Goal: Information Seeking & Learning: Learn about a topic

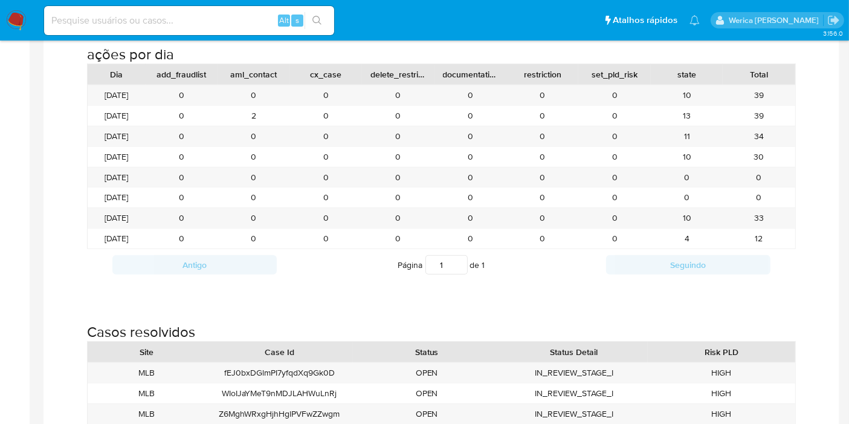
scroll to position [1343, 0]
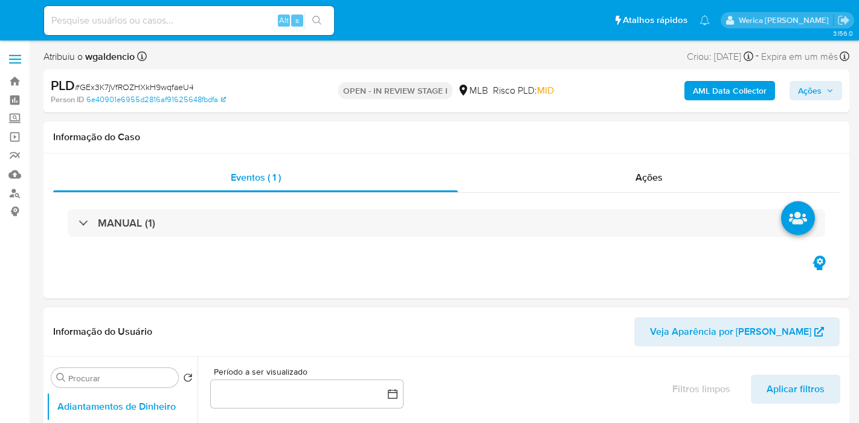
select select "10"
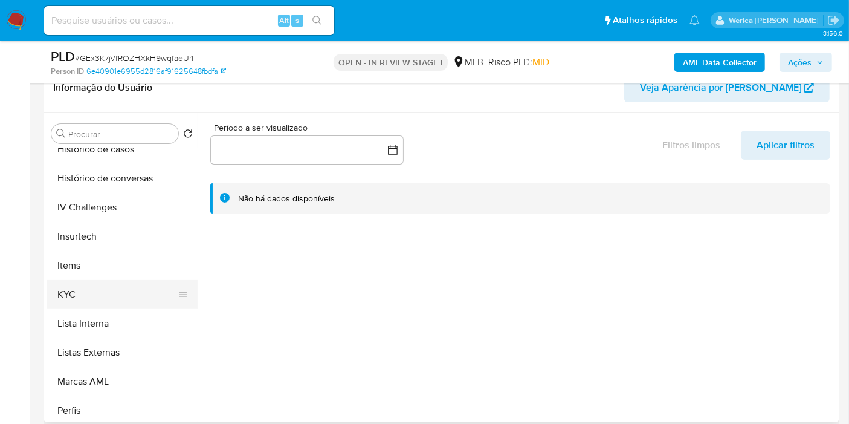
scroll to position [470, 0]
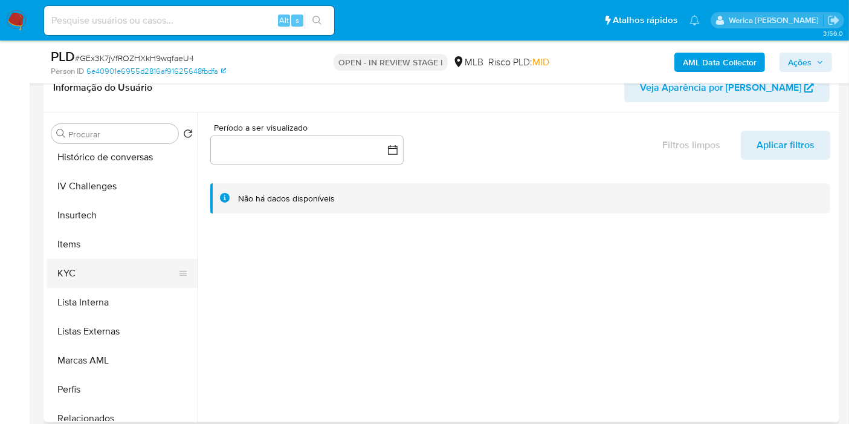
click at [100, 277] on button "KYC" at bounding box center [117, 273] width 141 height 29
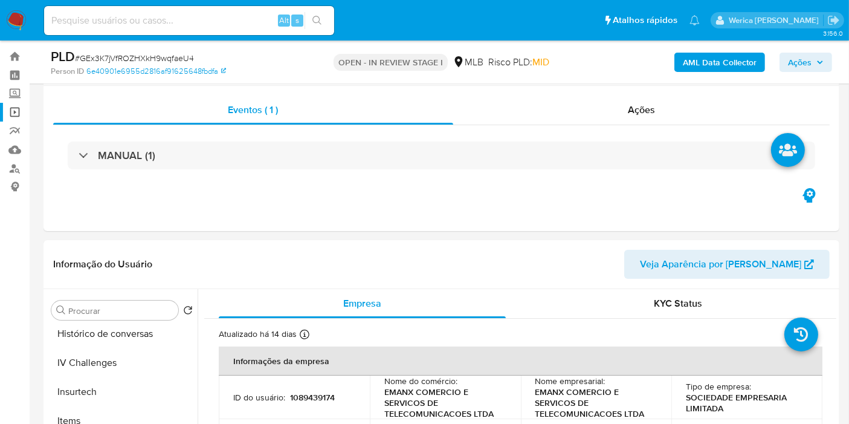
scroll to position [0, 0]
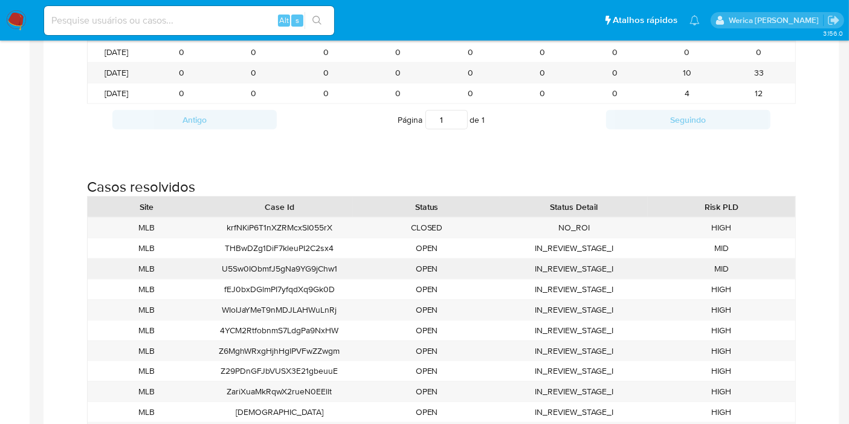
scroll to position [1276, 0]
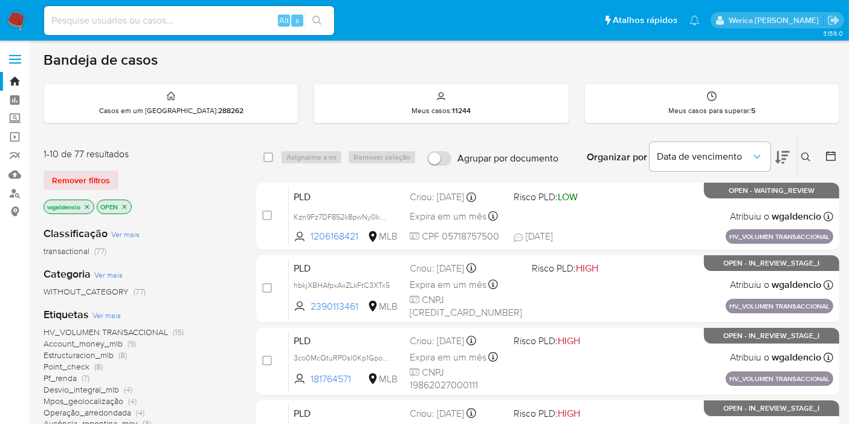
click at [145, 332] on span "HV_VOLUMEN TRANSACCIONAL" at bounding box center [106, 332] width 125 height 12
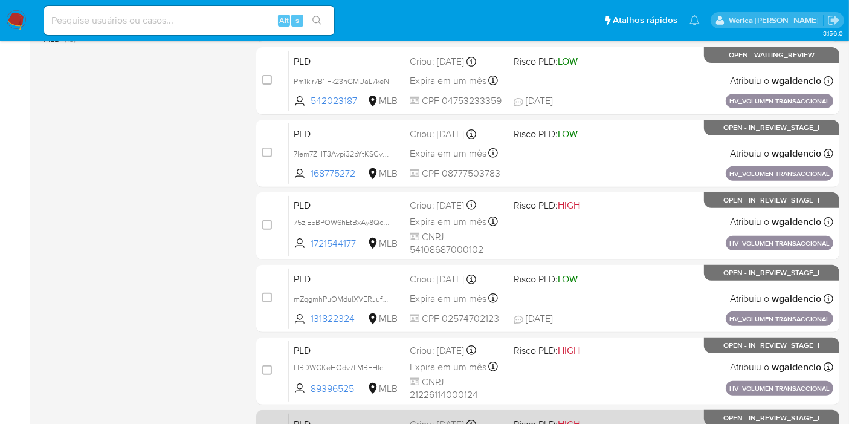
scroll to position [529, 0]
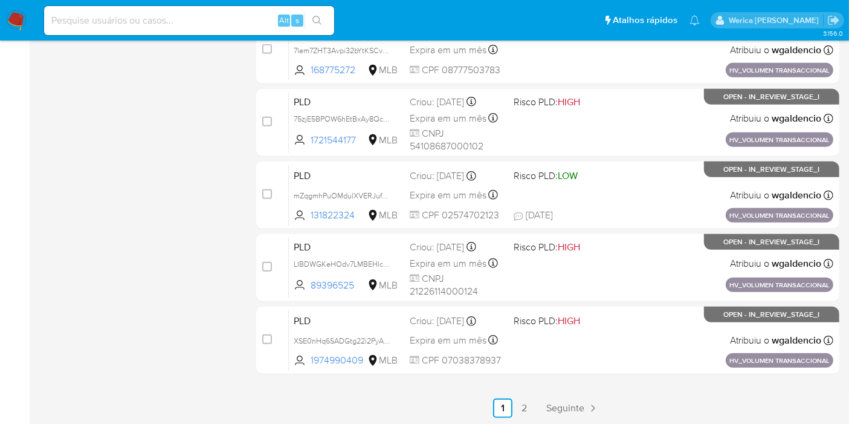
click at [523, 408] on link "2" at bounding box center [524, 407] width 19 height 19
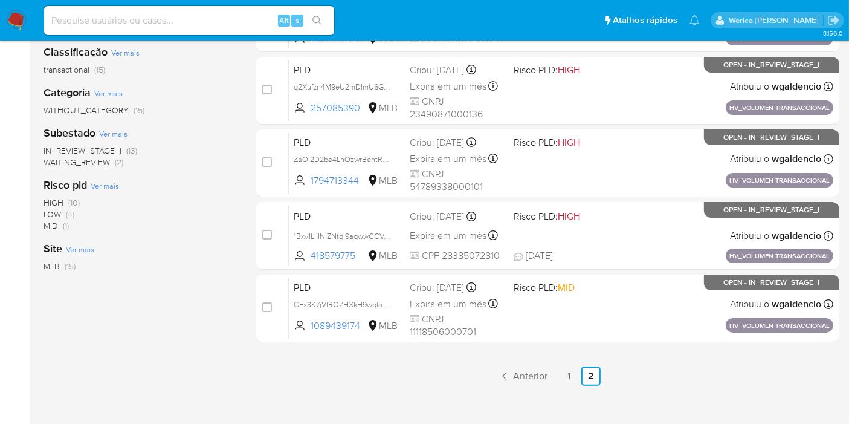
scroll to position [150, 0]
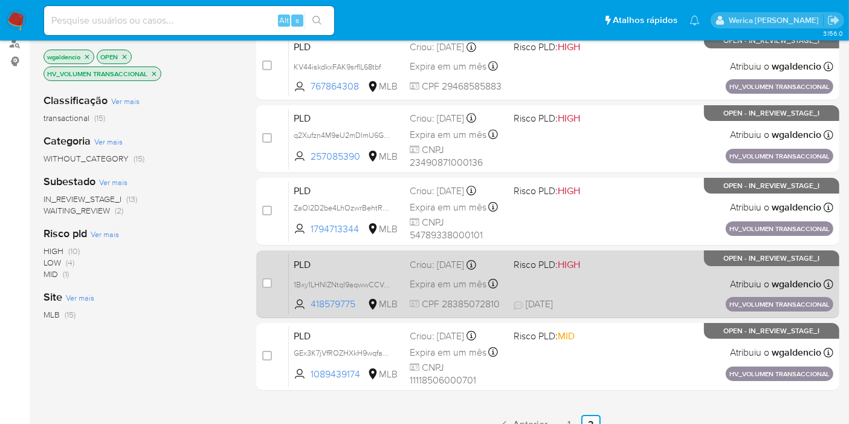
click at [619, 275] on div "PLD 1Bxy1LHNlZNtqI9aqwwCCVJO 418579775 MLB Risco PLD: HIGH Criou: 14/08/2025 Cr…" at bounding box center [561, 283] width 545 height 61
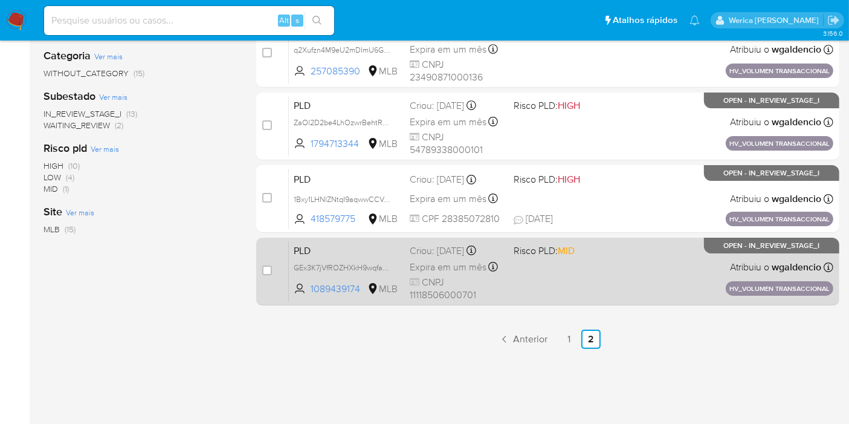
scroll to position [285, 0]
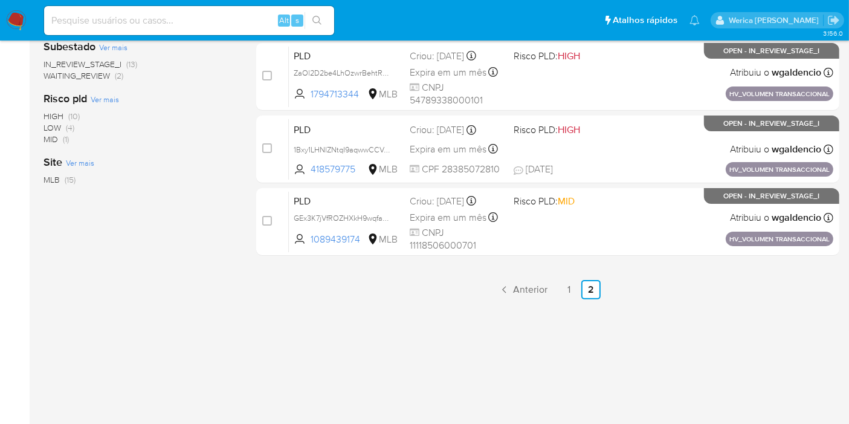
click at [250, 17] on input at bounding box center [189, 21] width 290 height 16
paste input "1641044216"
type input "1641044216"
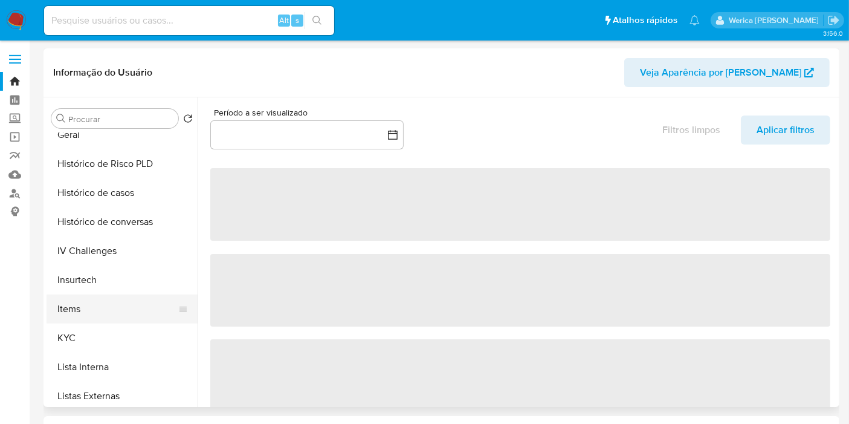
select select "10"
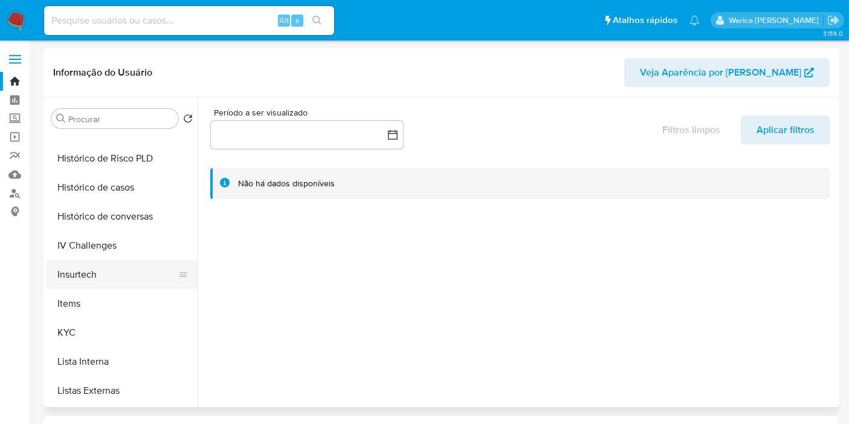
scroll to position [338, 0]
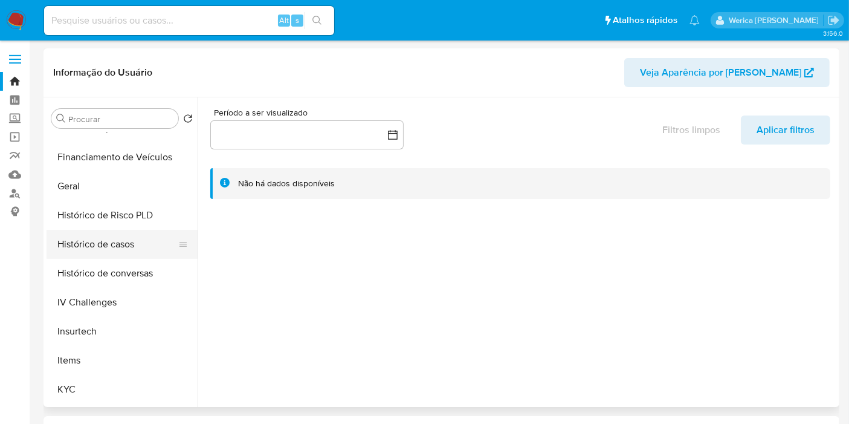
click at [103, 245] on button "Histórico de casos" at bounding box center [117, 244] width 141 height 29
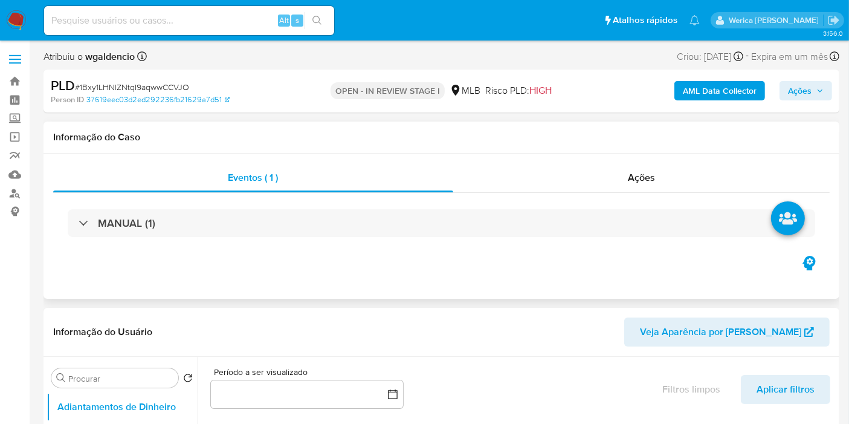
select select "10"
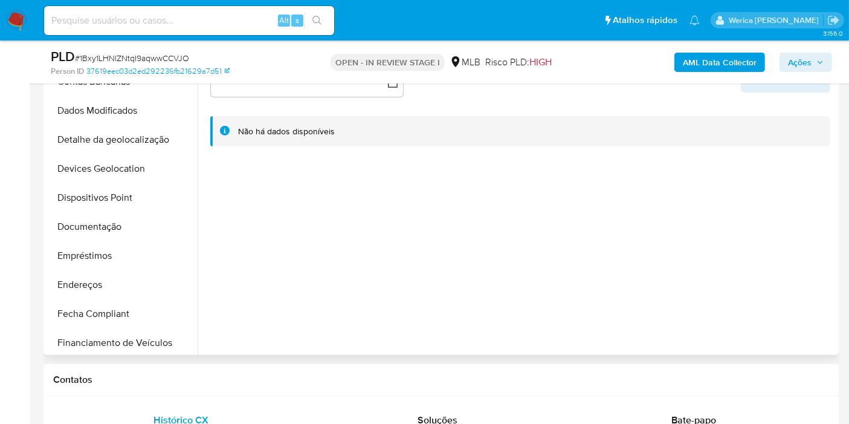
scroll to position [268, 0]
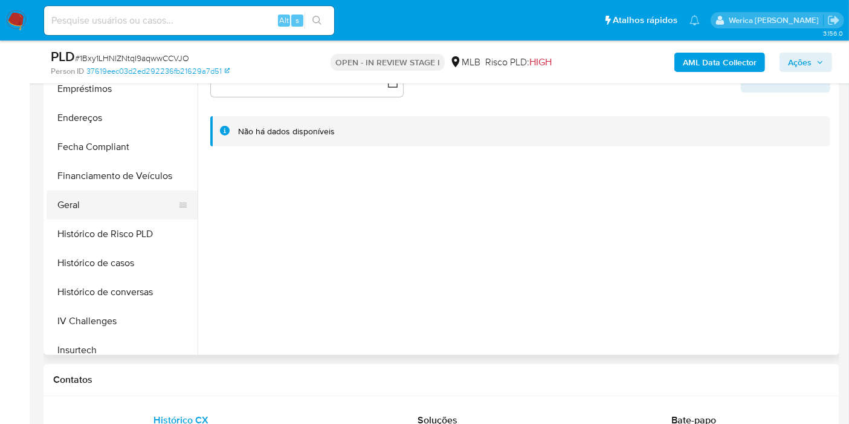
click at [95, 201] on button "Geral" at bounding box center [117, 204] width 141 height 29
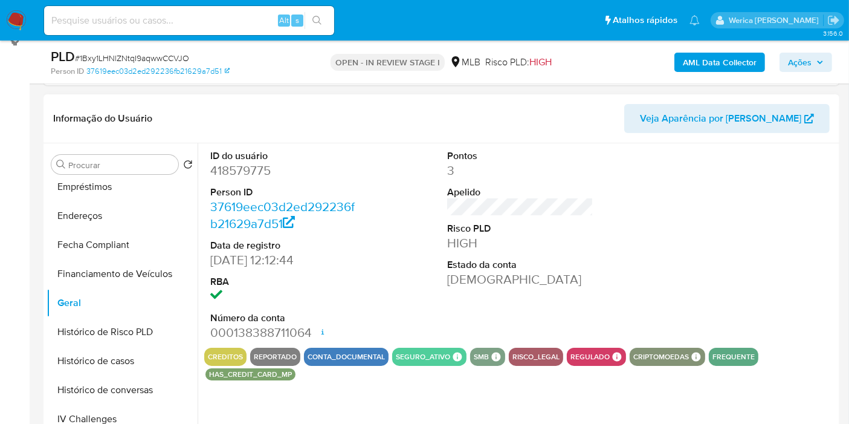
scroll to position [201, 0]
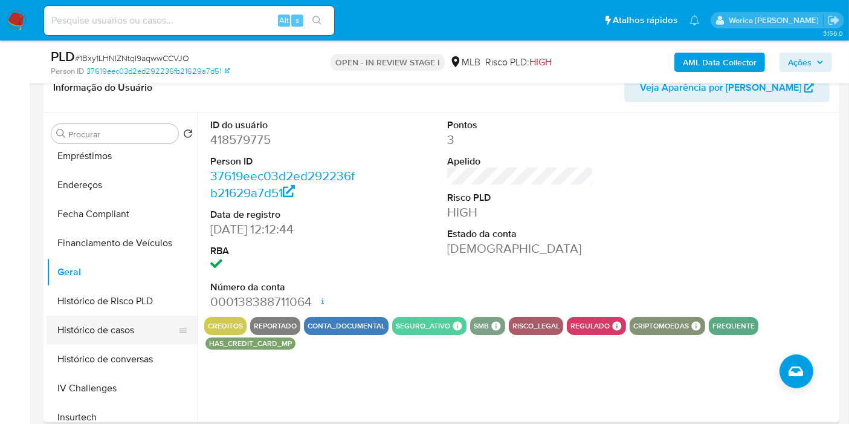
click at [145, 331] on button "Histórico de casos" at bounding box center [117, 329] width 141 height 29
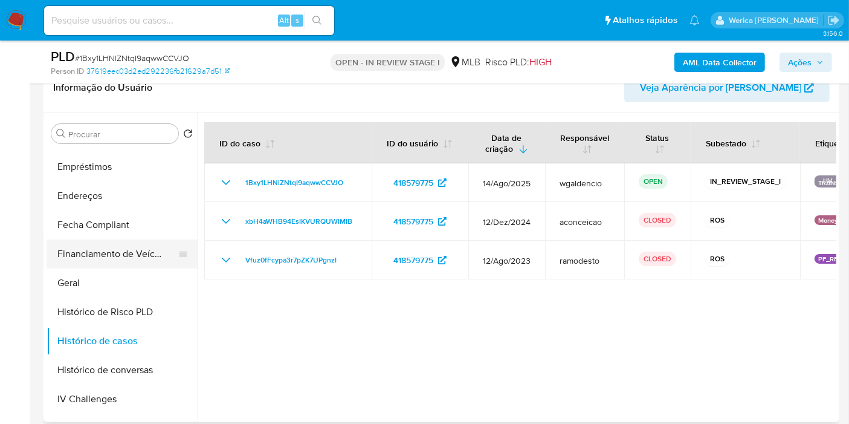
scroll to position [201, 0]
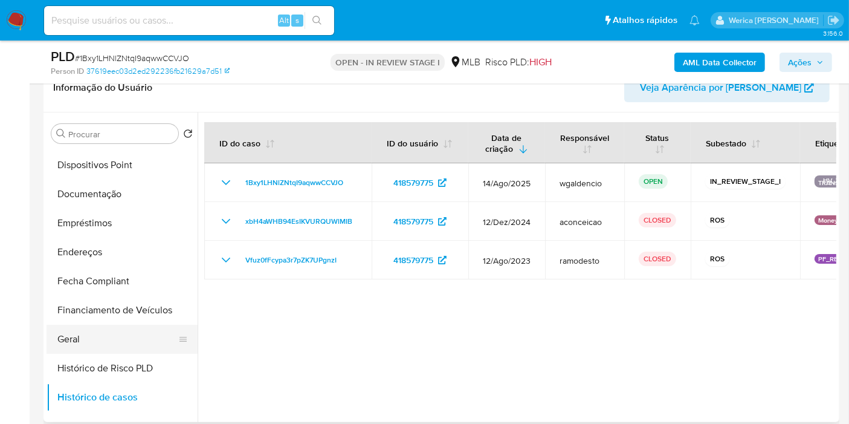
click at [97, 335] on button "Geral" at bounding box center [117, 339] width 141 height 29
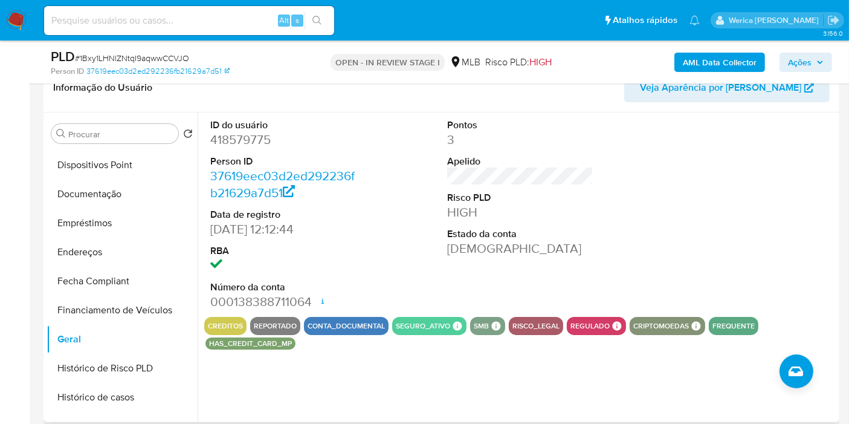
click at [221, 139] on dd "418579775" at bounding box center [283, 139] width 146 height 17
copy dd "418579775"
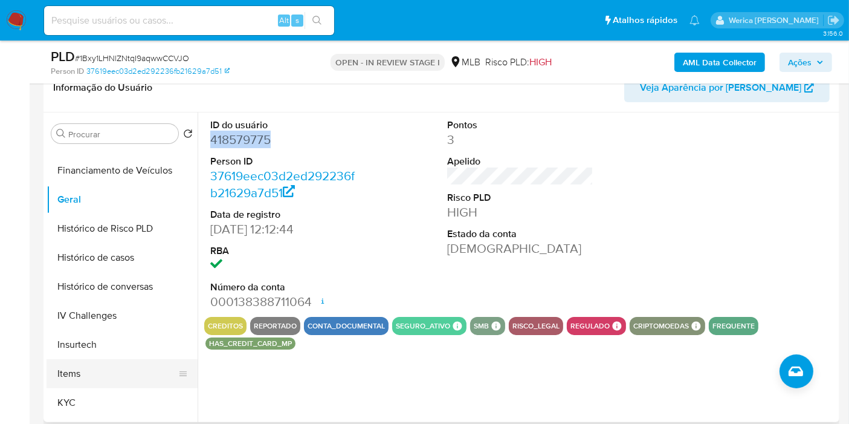
scroll to position [402, 0]
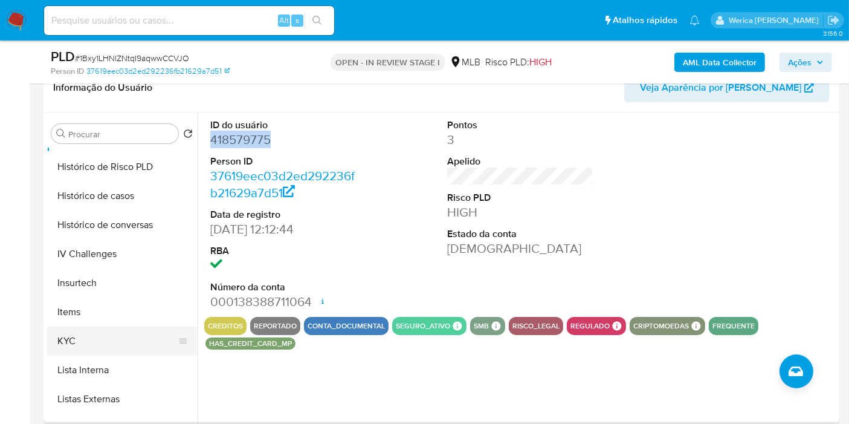
click at [112, 341] on button "KYC" at bounding box center [117, 340] width 141 height 29
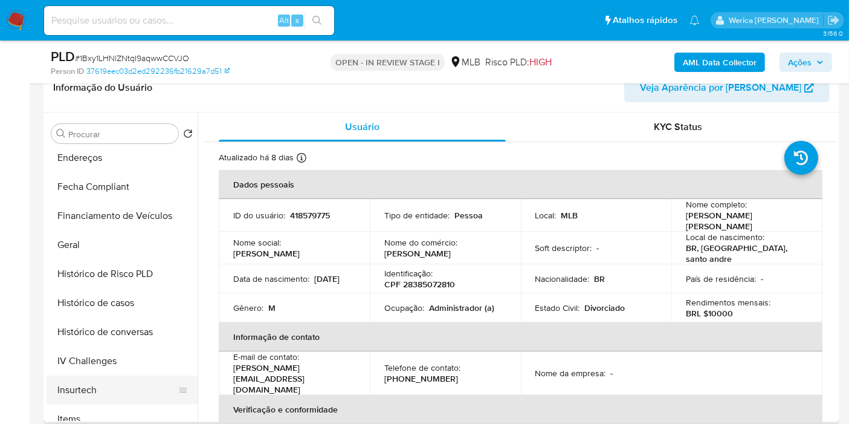
scroll to position [201, 0]
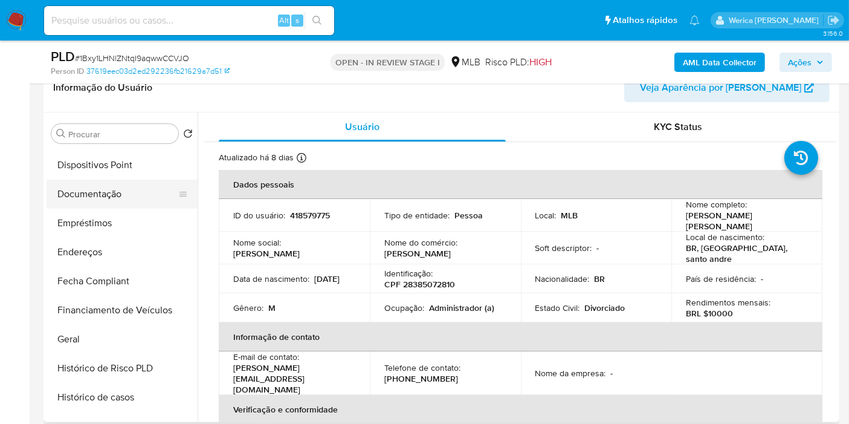
click at [126, 199] on button "Documentação" at bounding box center [117, 194] width 141 height 29
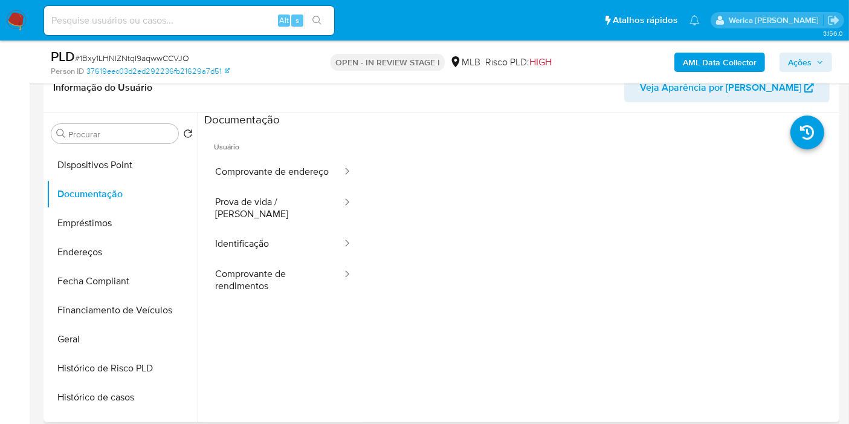
click at [264, 171] on button "Comprovante de endereço" at bounding box center [273, 172] width 139 height 31
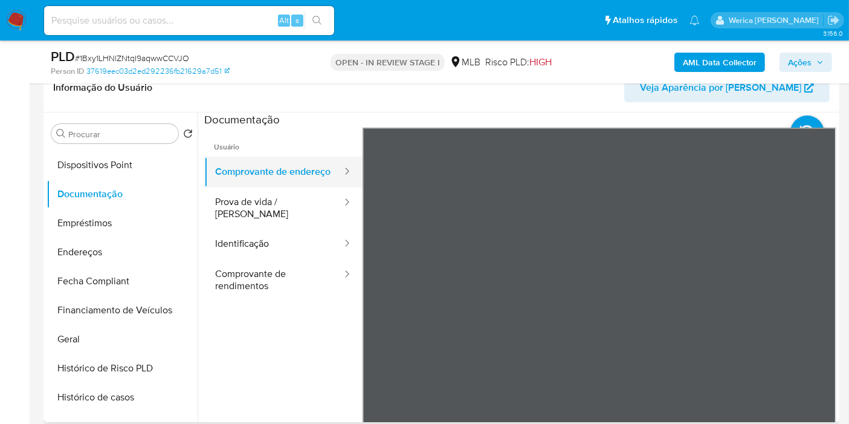
click at [321, 187] on button "Comprovante de endereço" at bounding box center [273, 172] width 139 height 31
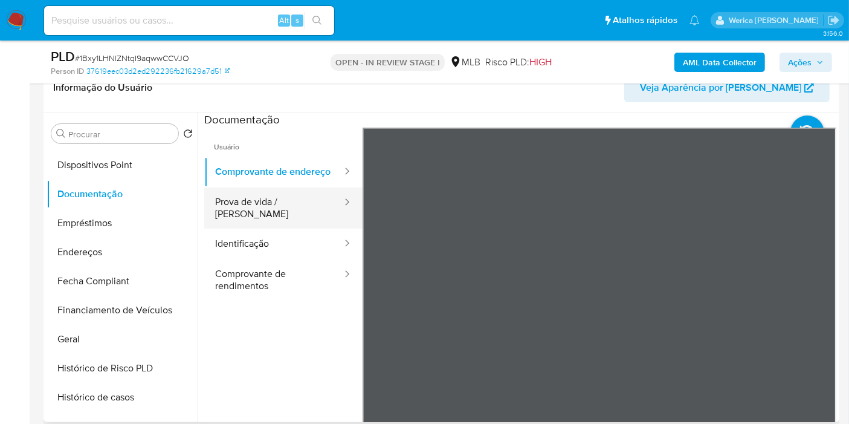
click at [334, 224] on div at bounding box center [343, 207] width 19 height 41
click at [305, 216] on button "Prova de vida / Selfie" at bounding box center [273, 207] width 139 height 41
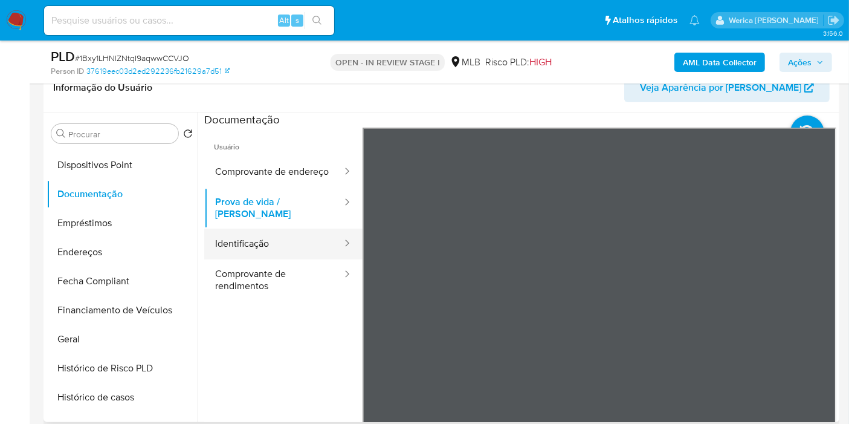
click at [334, 239] on div at bounding box center [343, 244] width 19 height 14
click at [312, 251] on button "Identificação" at bounding box center [273, 243] width 139 height 31
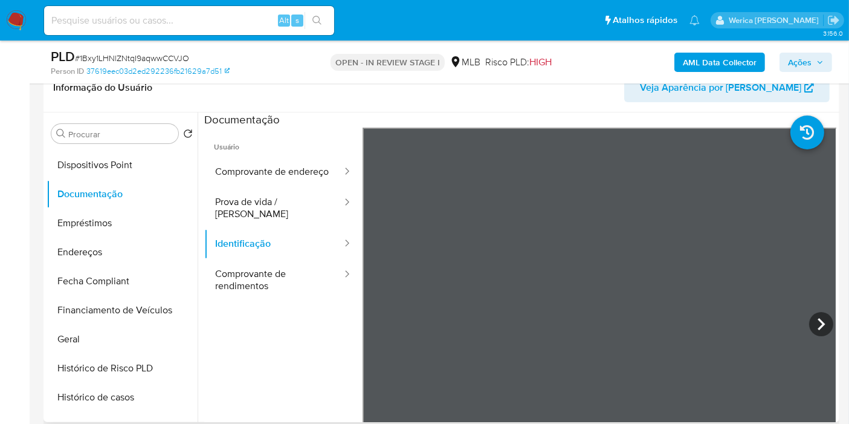
scroll to position [134, 0]
click at [277, 296] on button "Comprovante de rendimentos" at bounding box center [273, 279] width 139 height 41
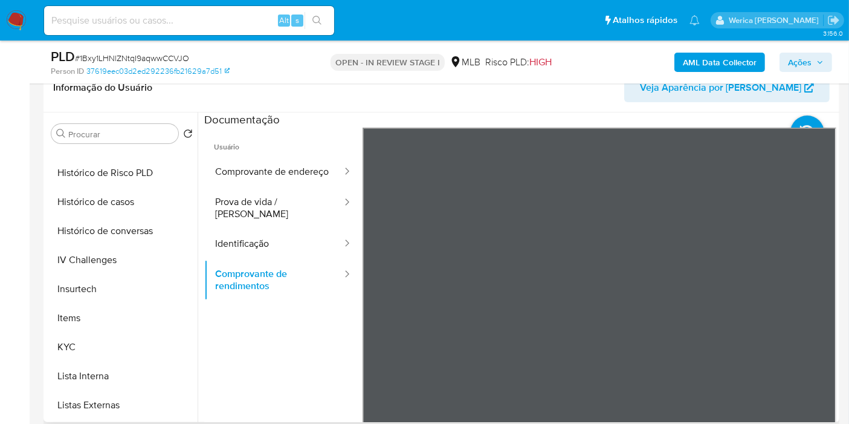
scroll to position [537, 0]
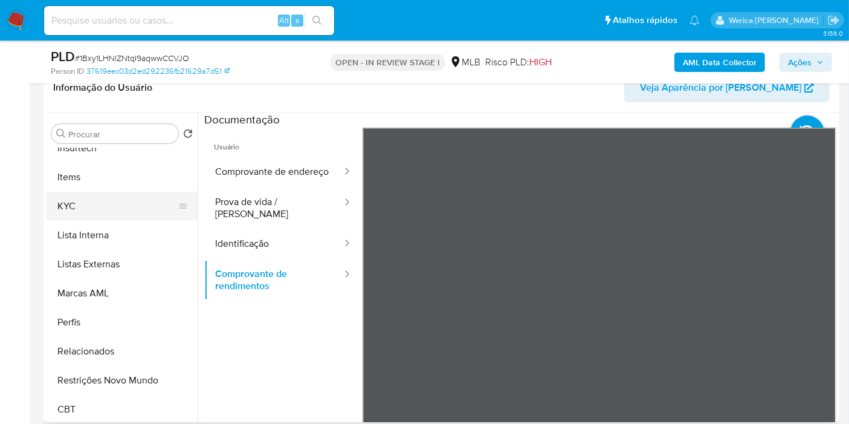
click at [92, 203] on button "KYC" at bounding box center [117, 206] width 141 height 29
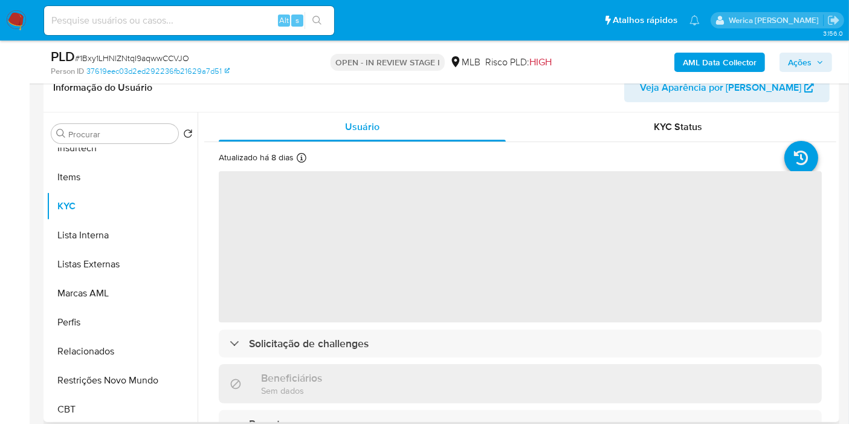
click at [398, 273] on span "‌" at bounding box center [520, 246] width 603 height 151
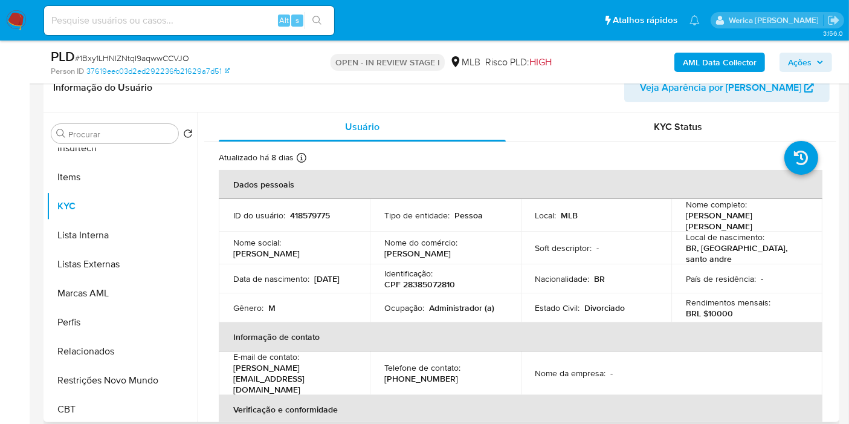
click at [434, 279] on p "CPF 28385072810" at bounding box center [419, 284] width 71 height 11
copy p "28385072810"
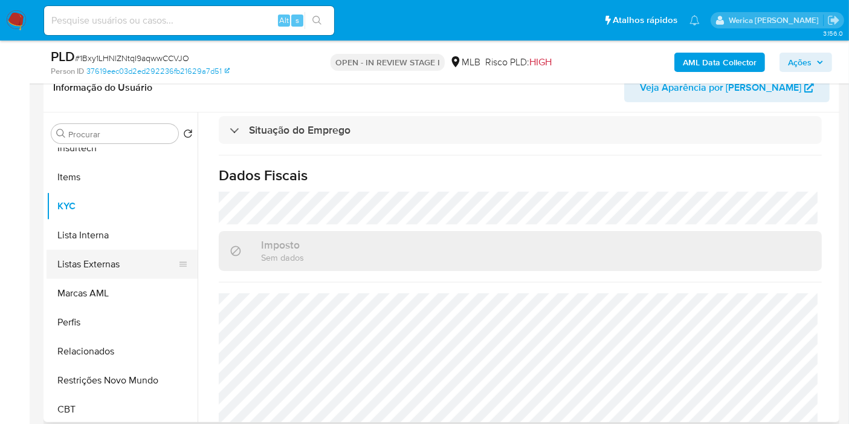
scroll to position [335, 0]
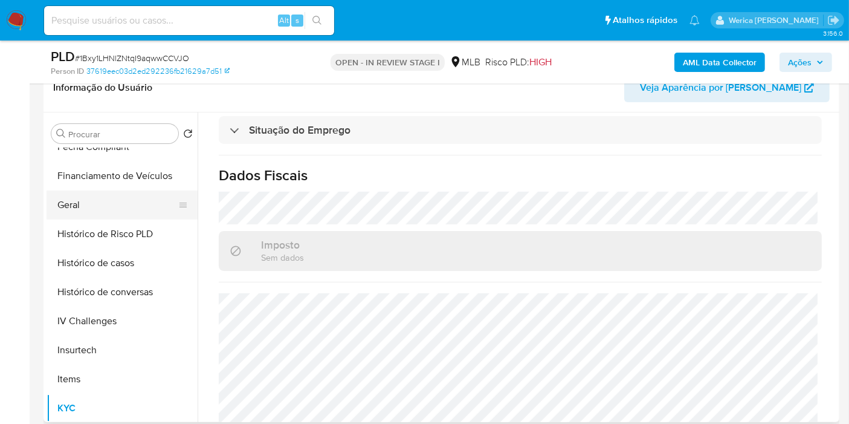
click at [90, 209] on button "Geral" at bounding box center [117, 204] width 141 height 29
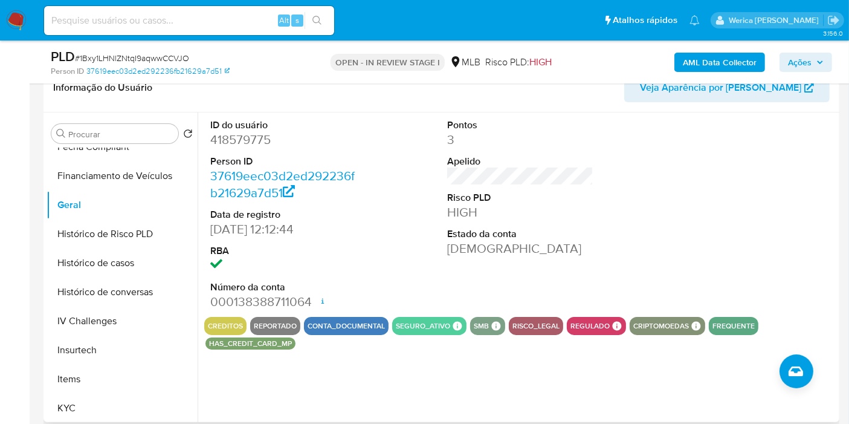
click at [777, 295] on div at bounding box center [758, 214] width 158 height 204
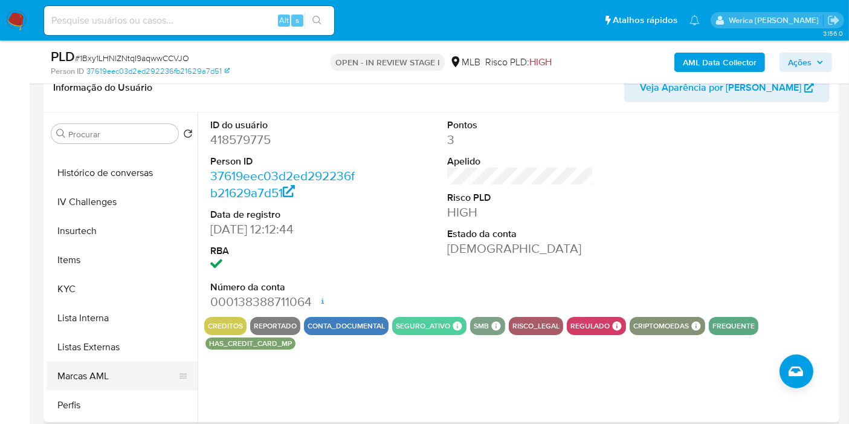
scroll to position [539, 0]
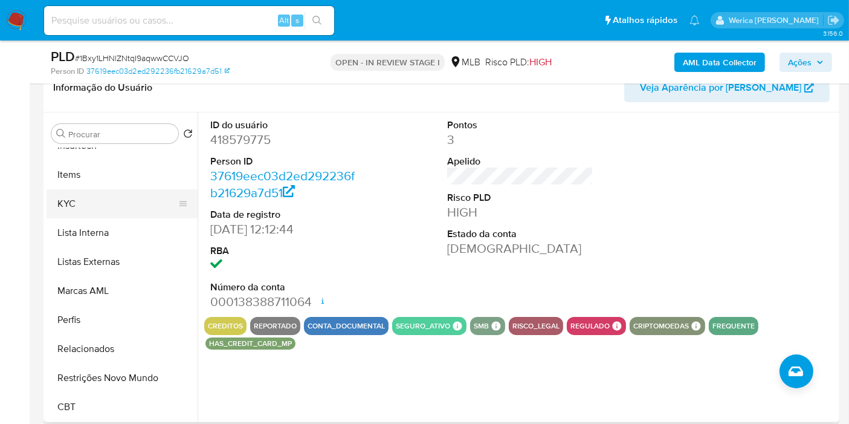
click at [69, 204] on button "KYC" at bounding box center [117, 203] width 141 height 29
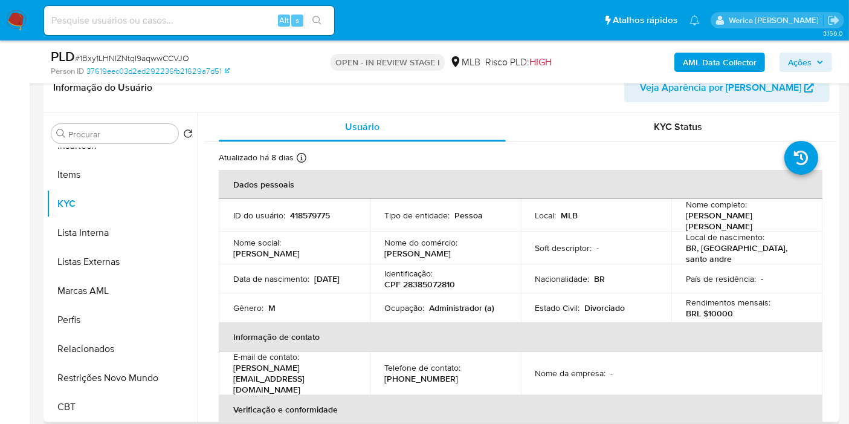
click at [731, 276] on p "País de residência :" at bounding box center [721, 278] width 70 height 11
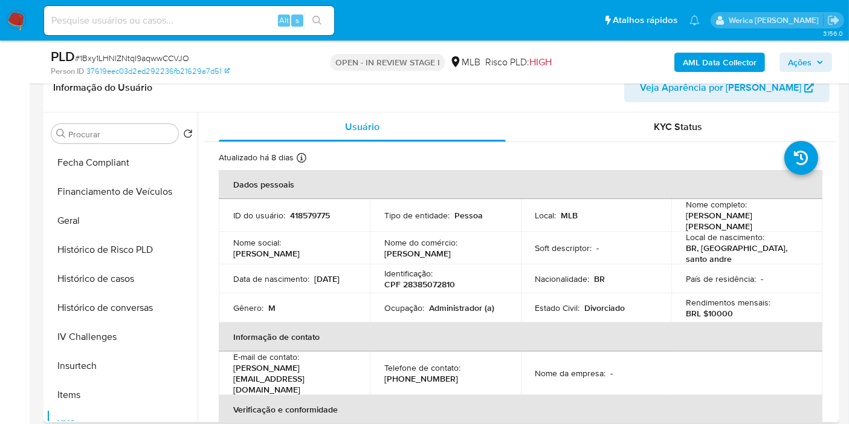
scroll to position [204, 0]
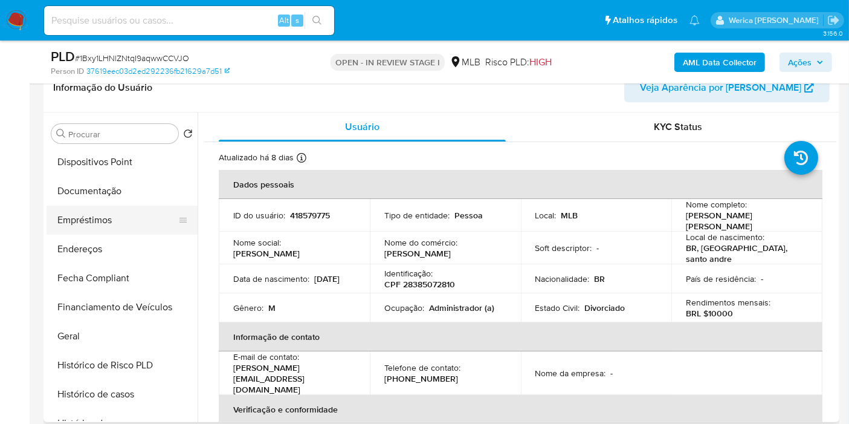
click at [88, 224] on button "Empréstimos" at bounding box center [117, 219] width 141 height 29
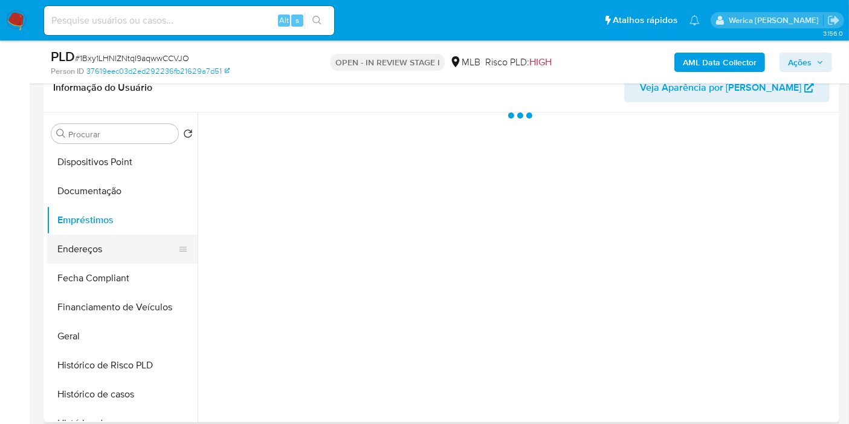
click at [96, 244] on button "Endereços" at bounding box center [117, 249] width 141 height 29
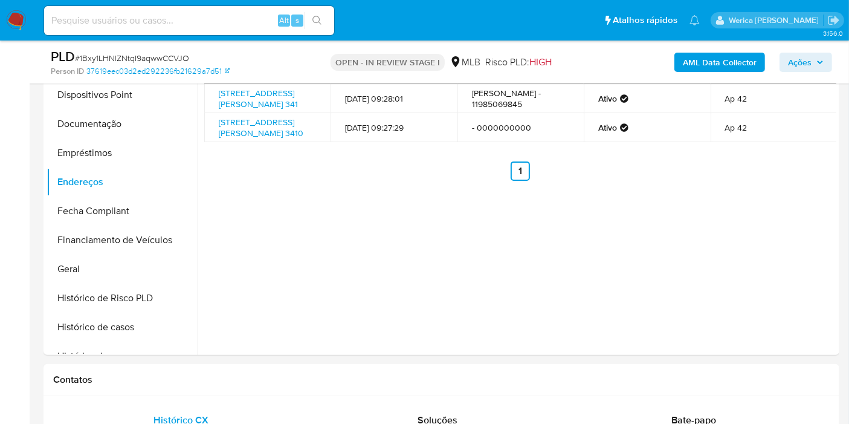
scroll to position [201, 0]
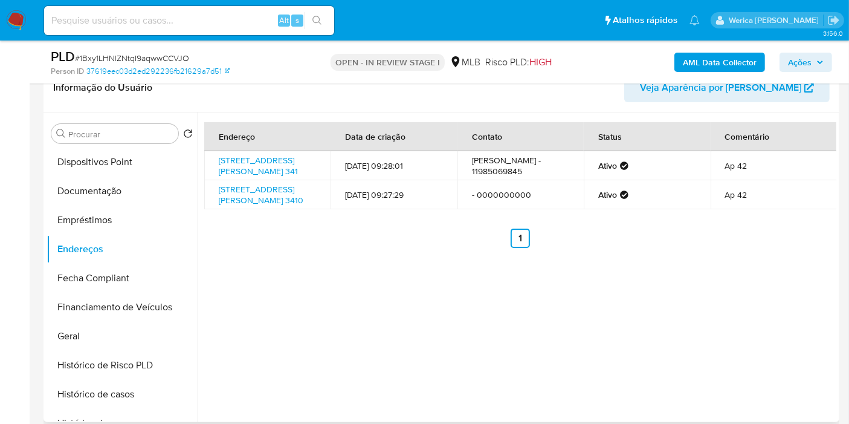
click at [728, 311] on div "Endereço Data de criação Contato Status Comentário Rua Floriano Peixoto 341, Sã…" at bounding box center [517, 266] width 639 height 309
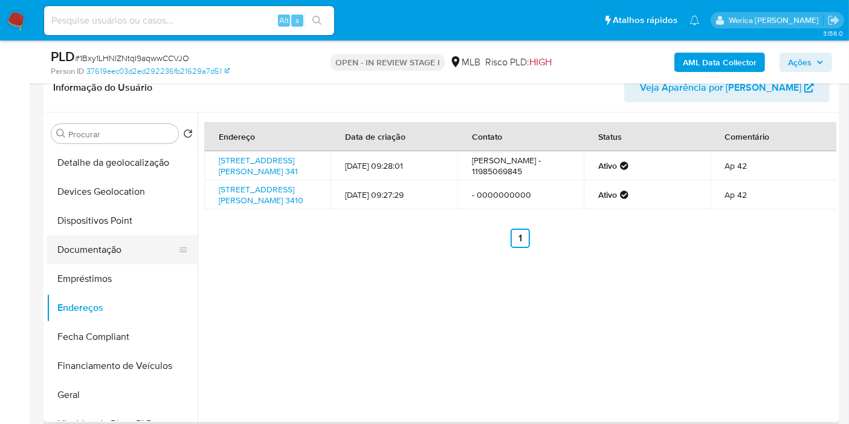
scroll to position [69, 0]
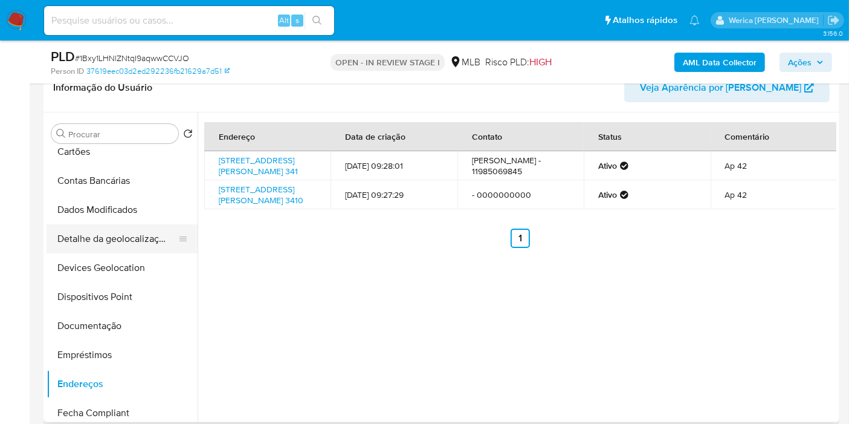
click at [145, 228] on button "Detalhe da geolocalização" at bounding box center [117, 238] width 141 height 29
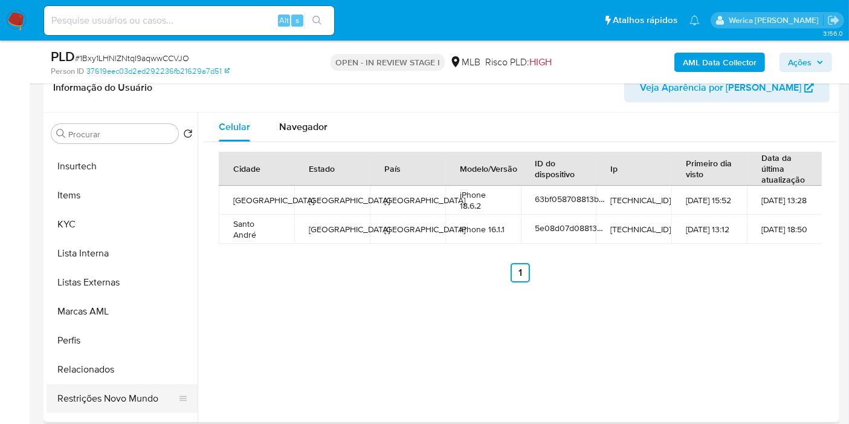
scroll to position [539, 0]
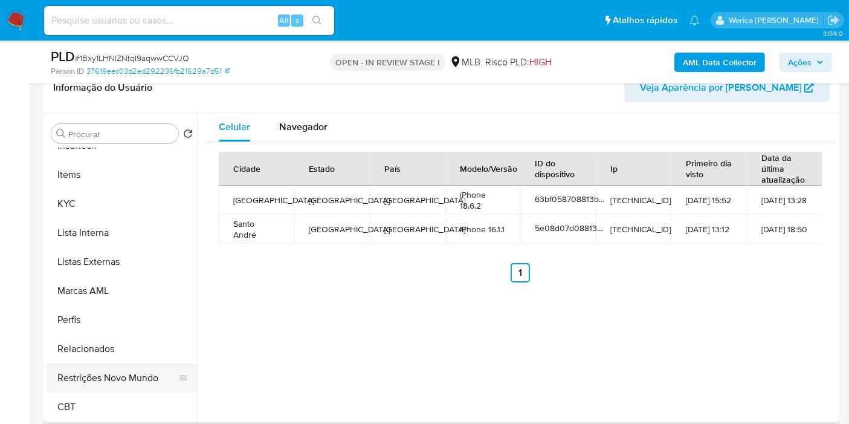
click at [118, 389] on button "Restrições Novo Mundo" at bounding box center [117, 377] width 141 height 29
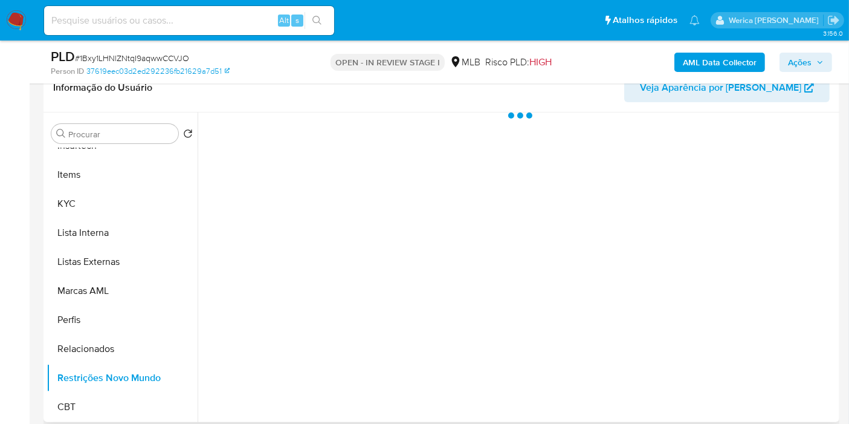
click at [283, 244] on div at bounding box center [517, 266] width 639 height 309
click at [291, 219] on div at bounding box center [517, 266] width 639 height 309
click at [291, 141] on div at bounding box center [517, 266] width 639 height 309
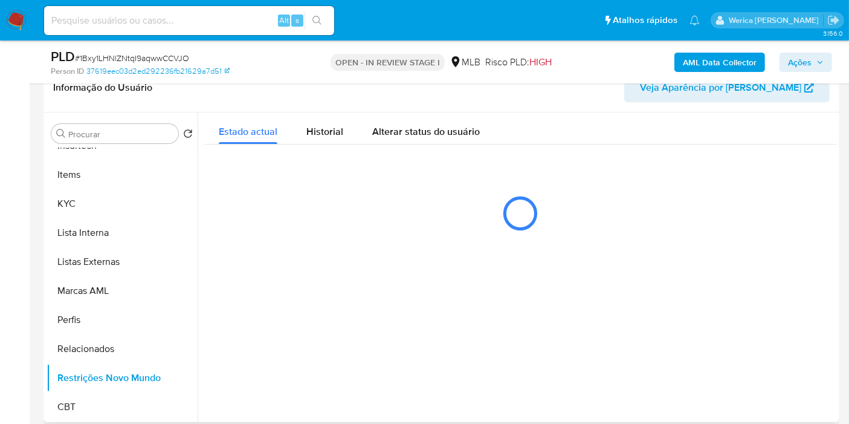
click at [296, 157] on div "Estado actual Historial Alterar status do usuário" at bounding box center [520, 178] width 632 height 132
click at [317, 120] on div "Historial" at bounding box center [324, 128] width 37 height 32
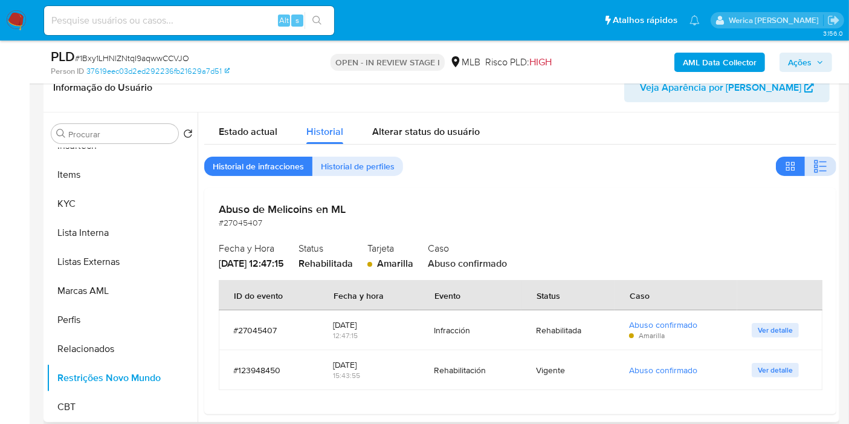
click at [805, 167] on button "button" at bounding box center [820, 166] width 31 height 19
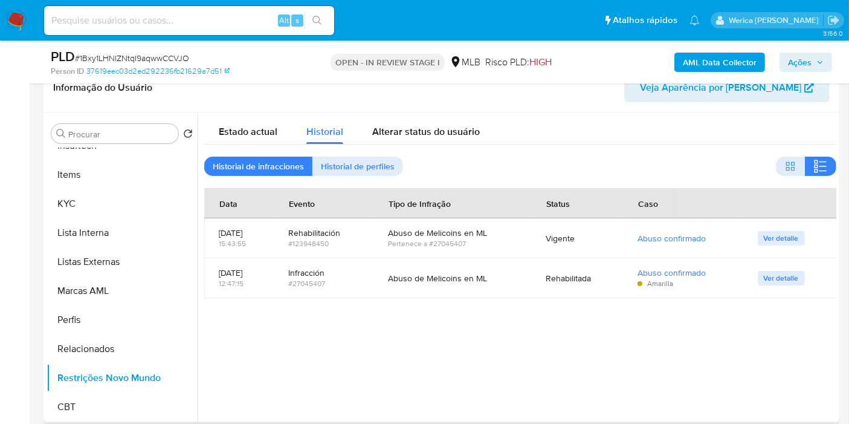
click at [711, 372] on div at bounding box center [517, 266] width 639 height 309
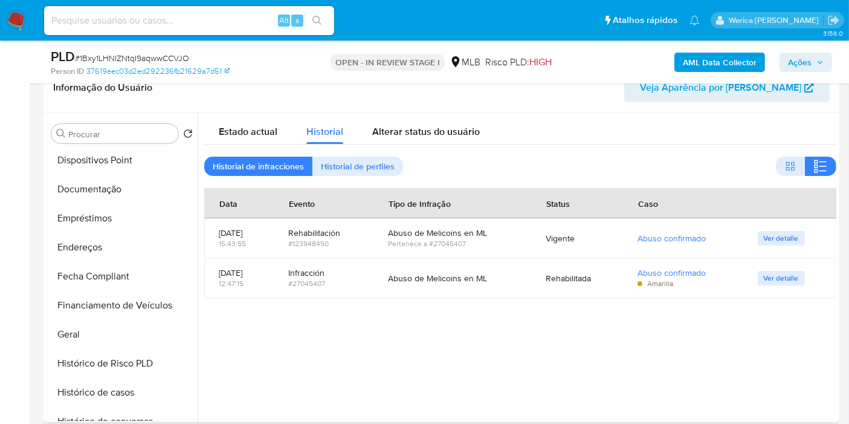
scroll to position [136, 0]
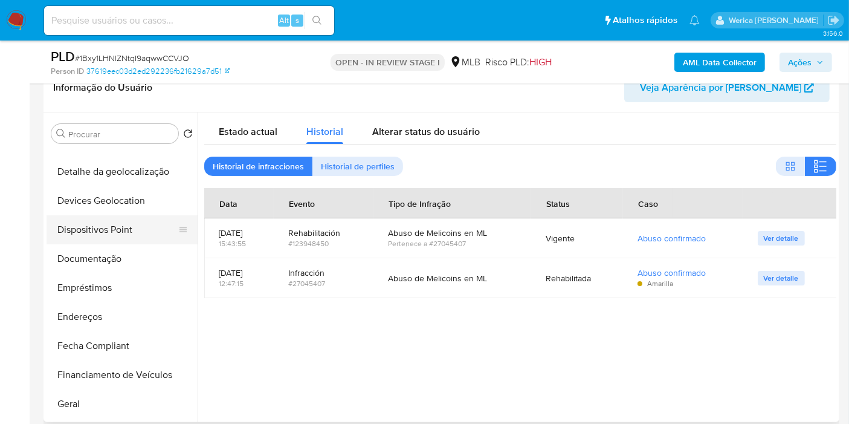
click at [90, 233] on button "Dispositivos Point" at bounding box center [117, 229] width 141 height 29
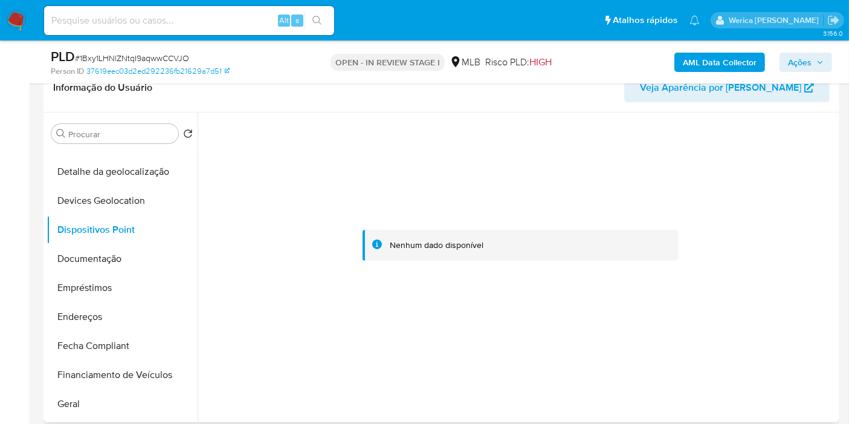
drag, startPoint x: 773, startPoint y: 319, endPoint x: 770, endPoint y: 308, distance: 11.9
click at [773, 319] on div at bounding box center [520, 245] width 632 height 266
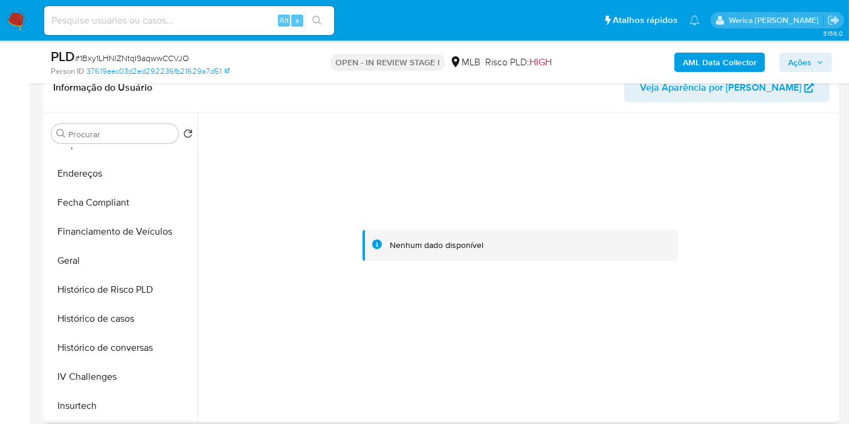
scroll to position [405, 0]
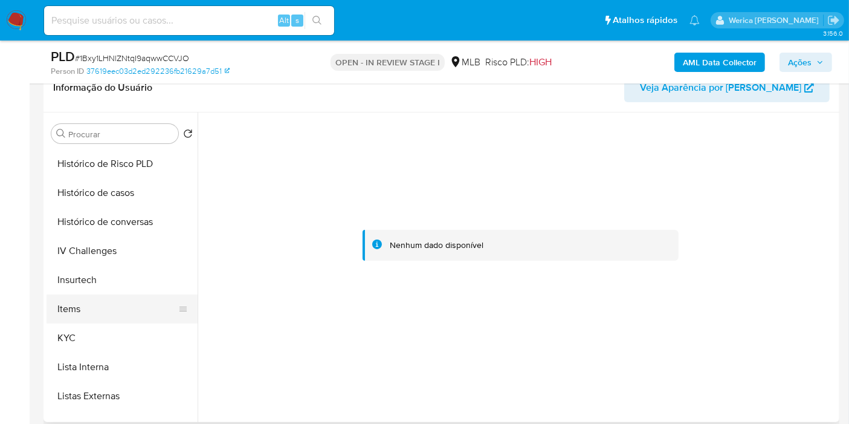
click at [100, 306] on button "Items" at bounding box center [117, 308] width 141 height 29
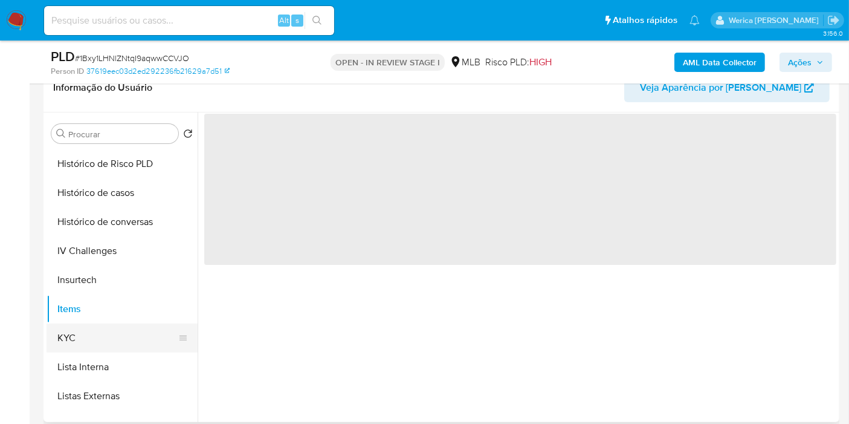
click at [102, 329] on button "KYC" at bounding box center [117, 337] width 141 height 29
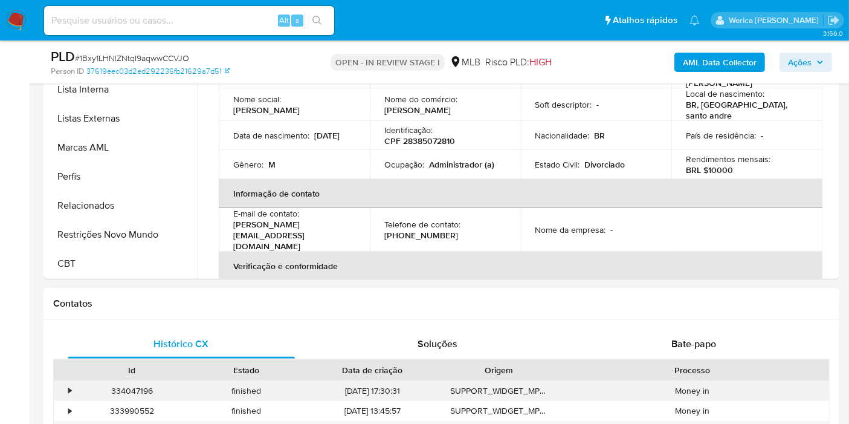
scroll to position [403, 0]
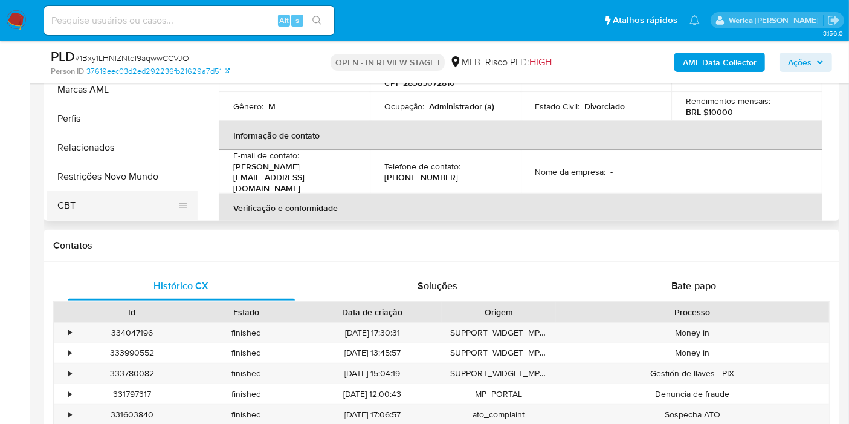
click at [83, 191] on button "CBT" at bounding box center [117, 205] width 141 height 29
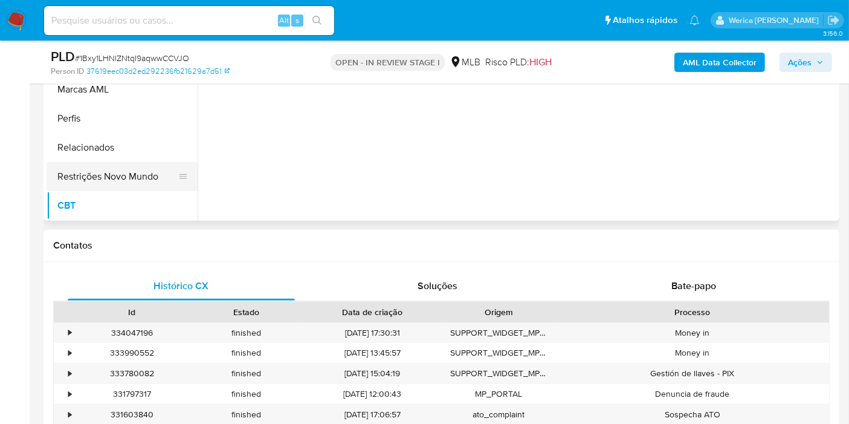
click at [73, 178] on button "Restrições Novo Mundo" at bounding box center [117, 176] width 141 height 29
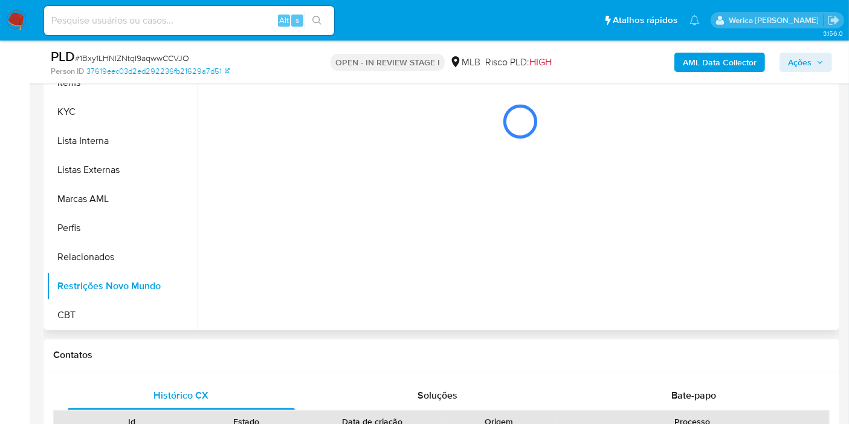
scroll to position [201, 0]
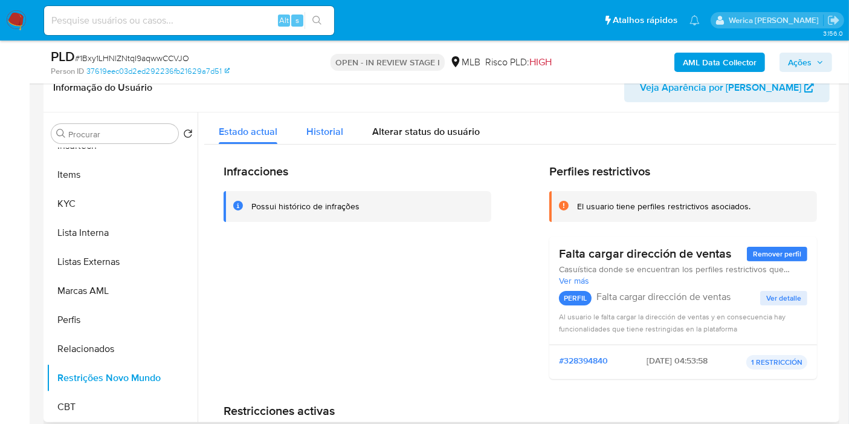
click at [331, 128] on span "Historial" at bounding box center [324, 132] width 37 height 14
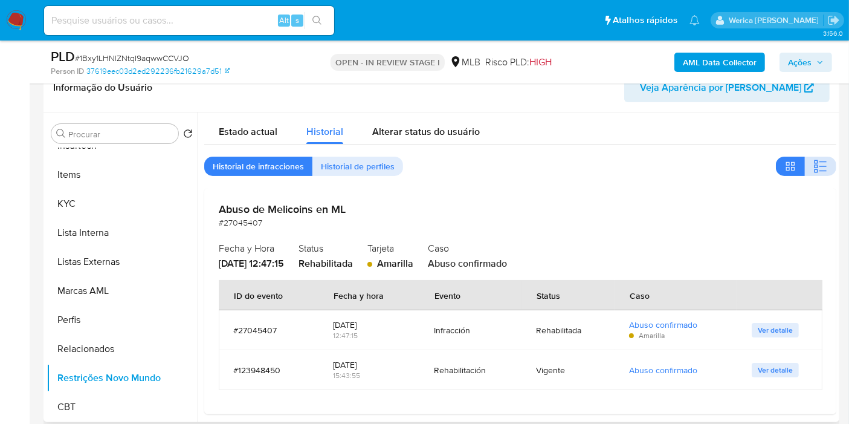
click at [816, 166] on icon "button" at bounding box center [821, 166] width 15 height 15
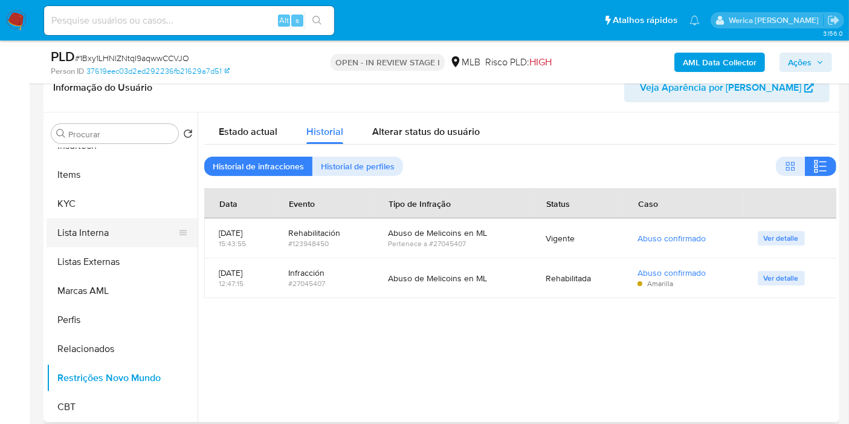
scroll to position [204, 0]
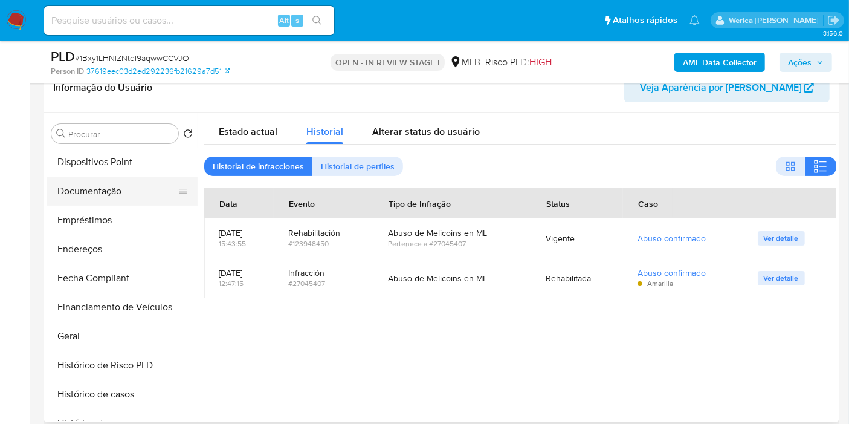
click at [126, 193] on button "Documentação" at bounding box center [117, 190] width 141 height 29
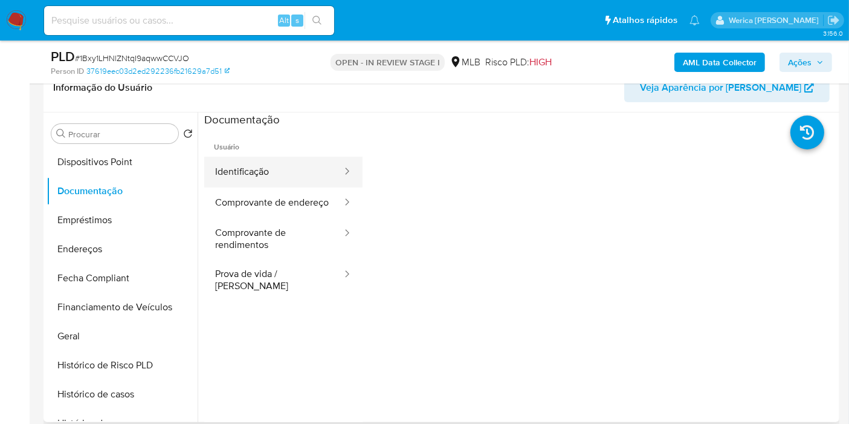
click at [265, 186] on button "Identificação" at bounding box center [273, 172] width 139 height 31
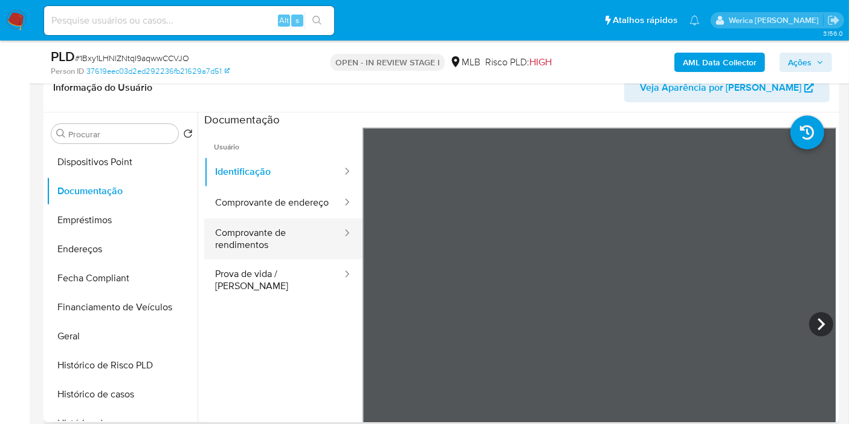
click at [296, 251] on button "Comprovante de rendimentos" at bounding box center [273, 238] width 139 height 41
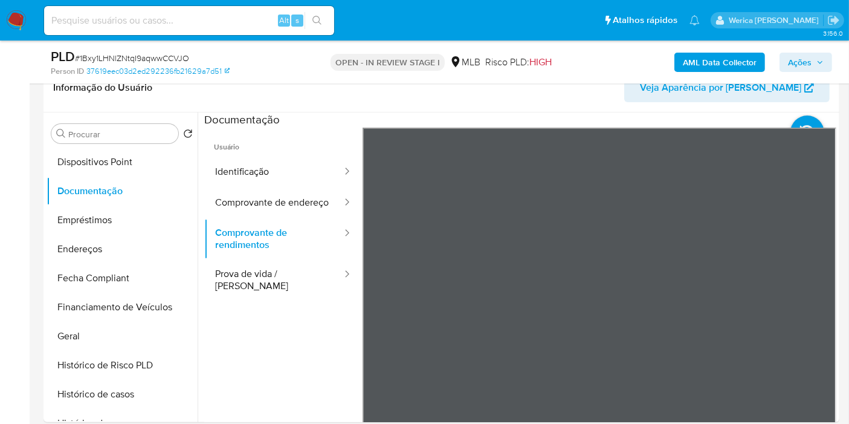
drag, startPoint x: 464, startPoint y: 37, endPoint x: 467, endPoint y: 44, distance: 6.5
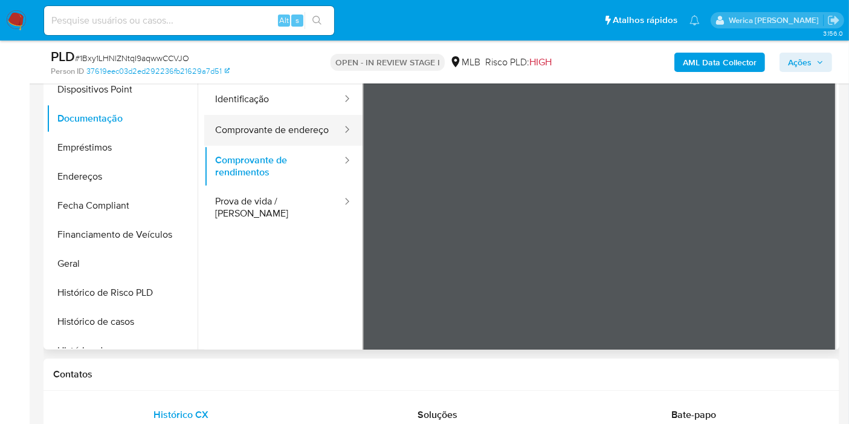
scroll to position [253, 0]
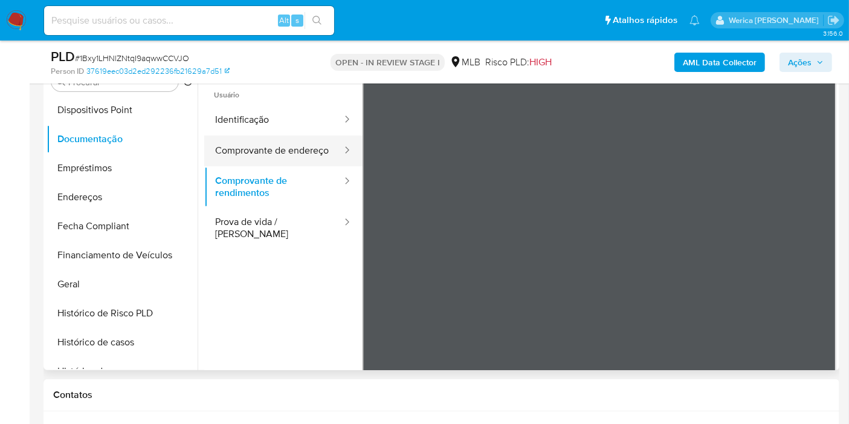
click at [290, 158] on button "Comprovante de endereço" at bounding box center [273, 150] width 139 height 31
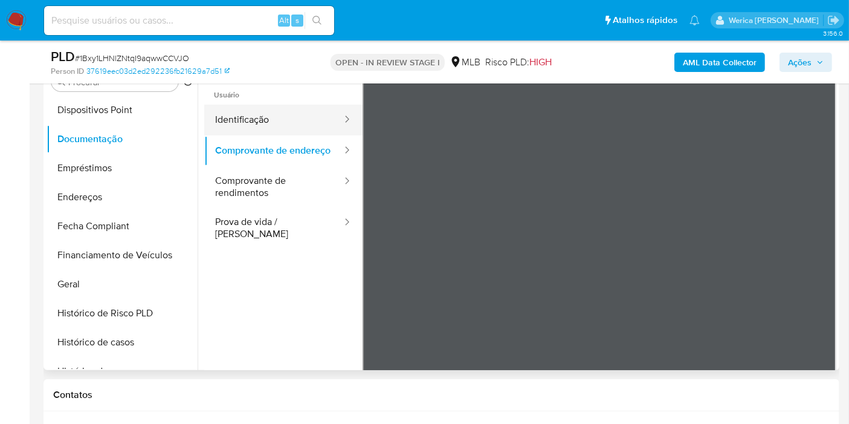
click at [285, 117] on button "Identificação" at bounding box center [273, 120] width 139 height 31
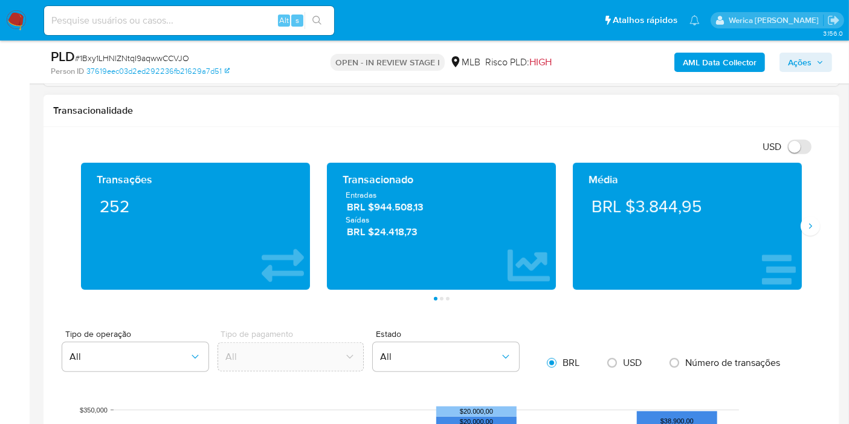
scroll to position [824, 0]
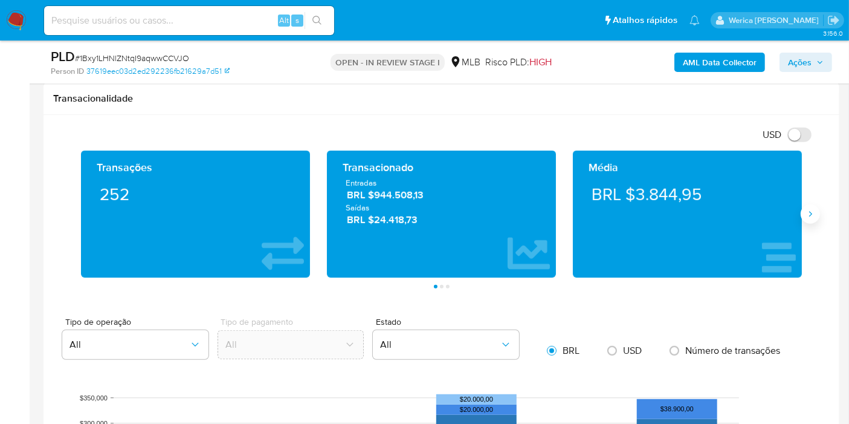
click at [817, 216] on button "Siguiente" at bounding box center [810, 213] width 19 height 19
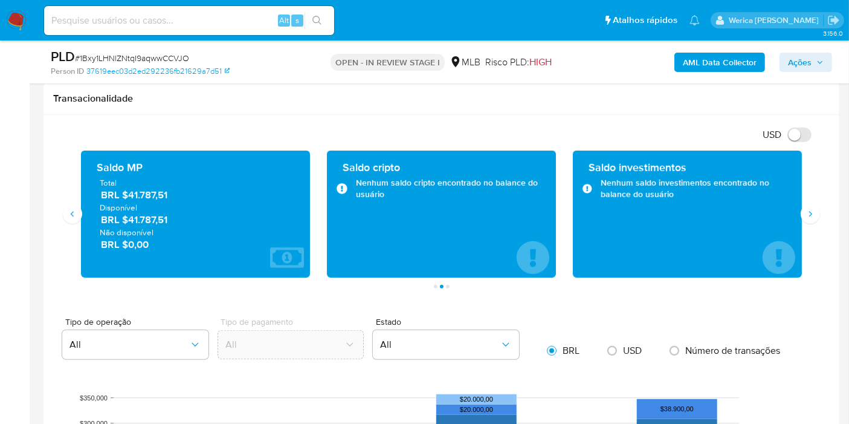
drag, startPoint x: 122, startPoint y: 190, endPoint x: 166, endPoint y: 200, distance: 44.7
click at [166, 200] on div "Total BRL $41.787,51 Disponível BRL $41.787,51 Não disponível BRL $0,00" at bounding box center [196, 214] width 210 height 74
click at [809, 209] on icon "Siguiente" at bounding box center [811, 214] width 10 height 10
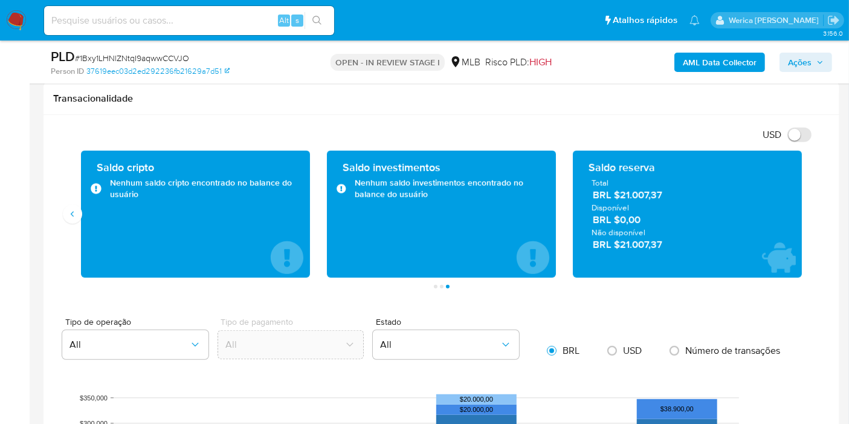
click at [761, 188] on span "BRL $21.007,37" at bounding box center [688, 195] width 190 height 14
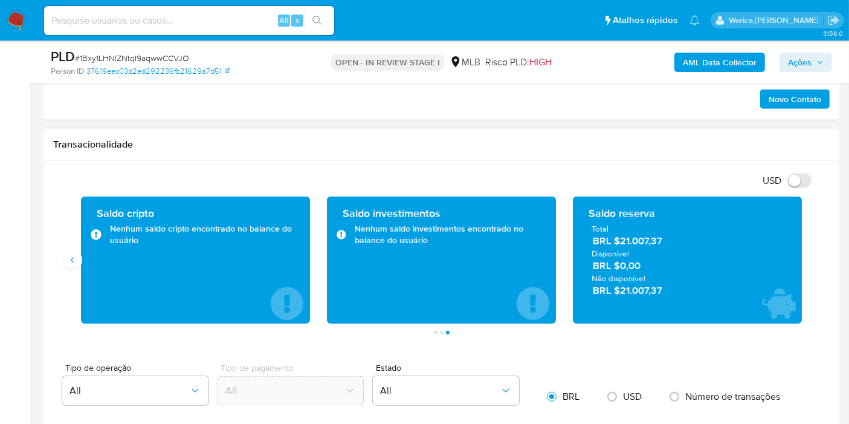
scroll to position [757, 0]
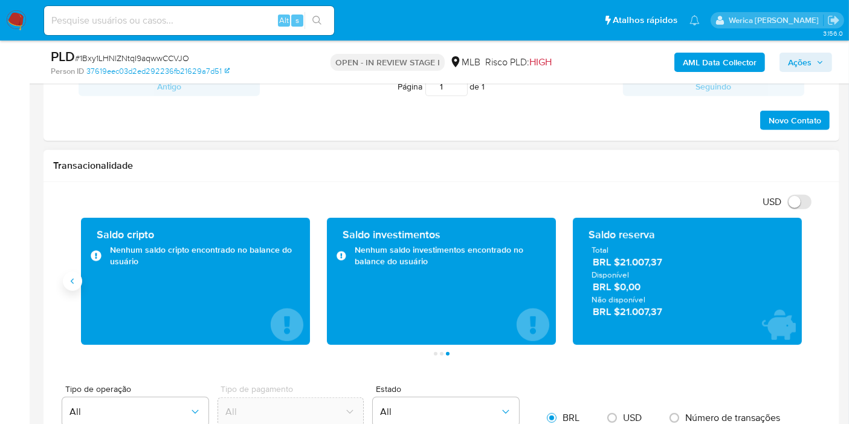
click at [74, 282] on icon "Anterior" at bounding box center [73, 281] width 10 height 10
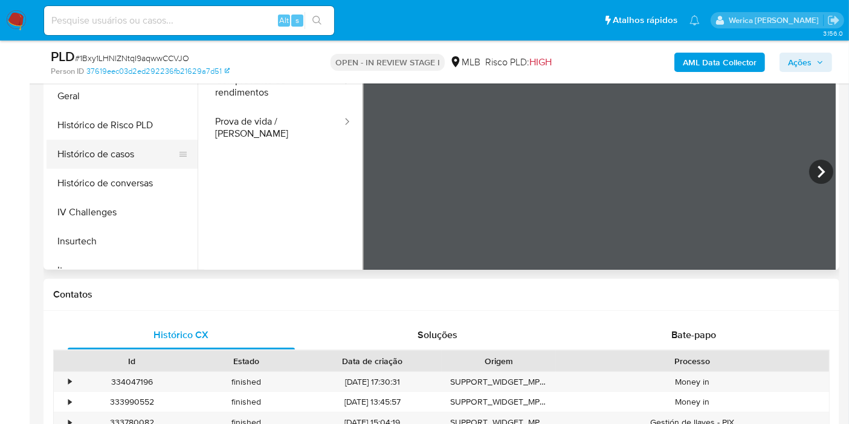
scroll to position [271, 0]
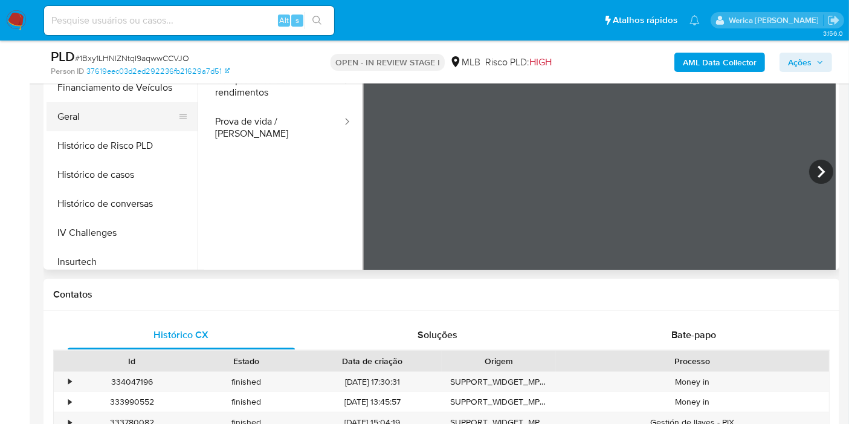
click at [126, 125] on button "Geral" at bounding box center [117, 116] width 141 height 29
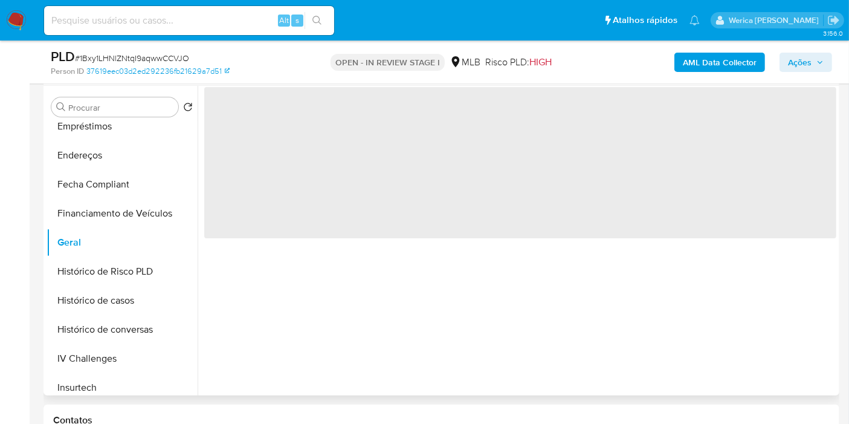
scroll to position [219, 0]
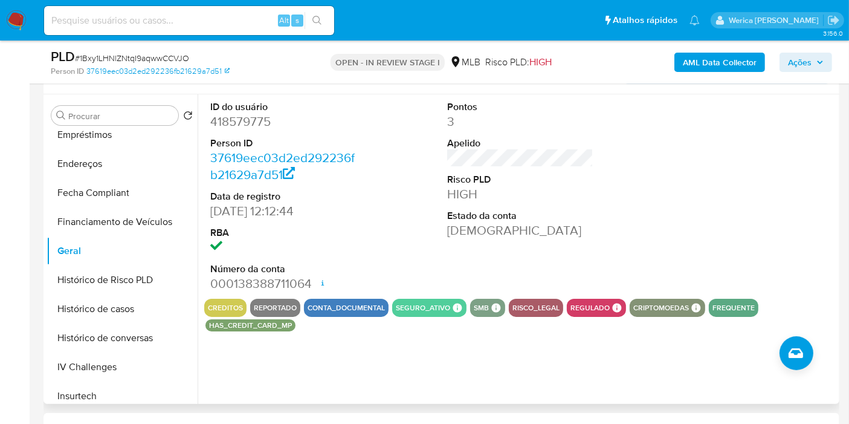
click at [236, 128] on dd "418579775" at bounding box center [283, 121] width 146 height 17
copy dd "418579775"
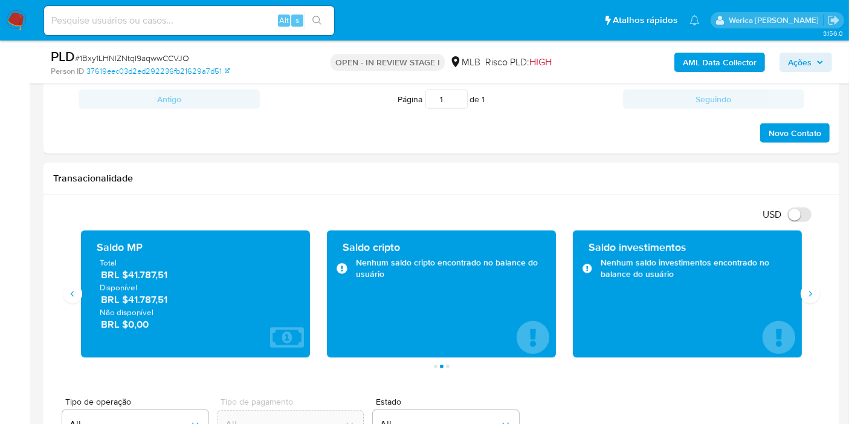
scroll to position [723, 0]
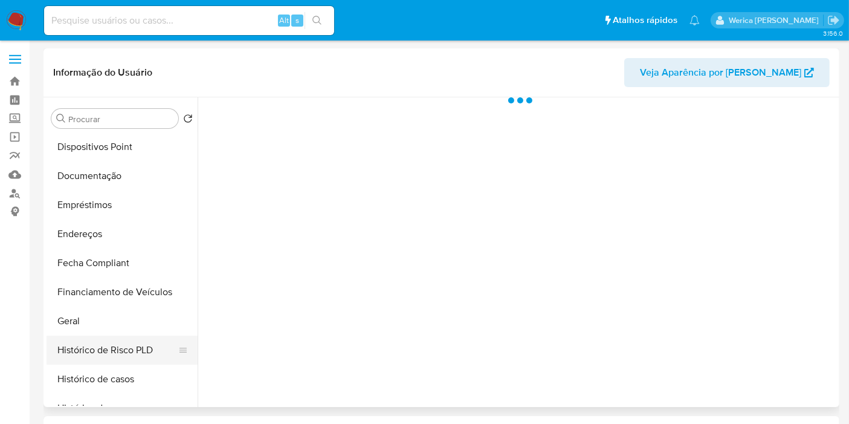
scroll to position [268, 0]
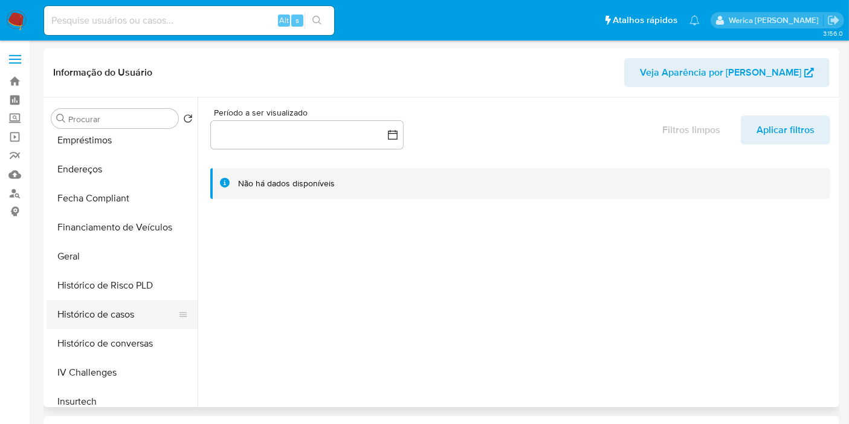
click at [128, 306] on button "Histórico de casos" at bounding box center [117, 314] width 141 height 29
select select "10"
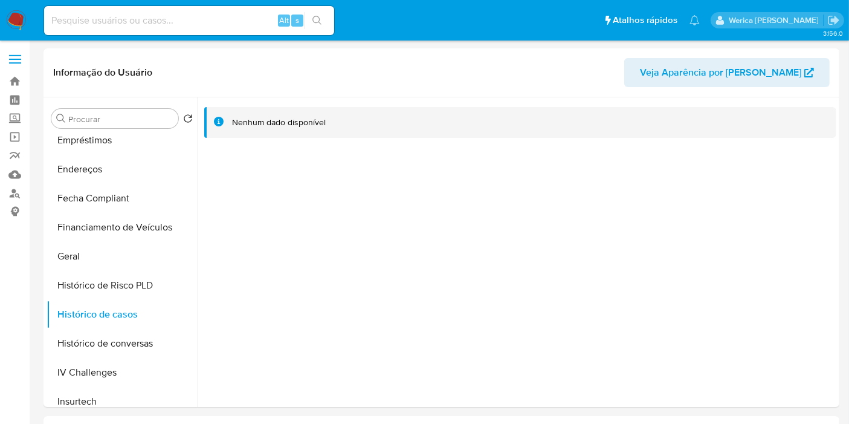
scroll to position [1550, 0]
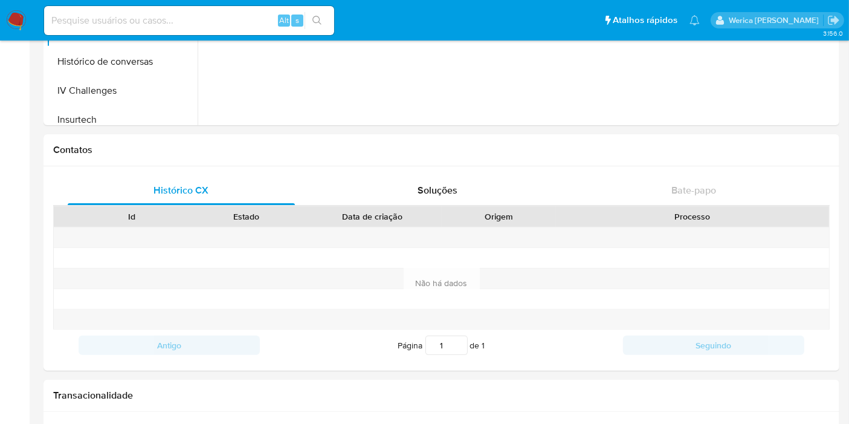
scroll to position [3, 0]
